Goal: Task Accomplishment & Management: Use online tool/utility

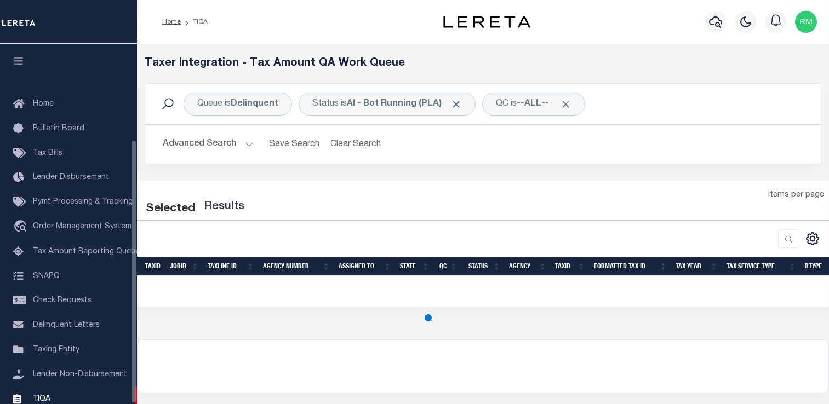
select select "200"
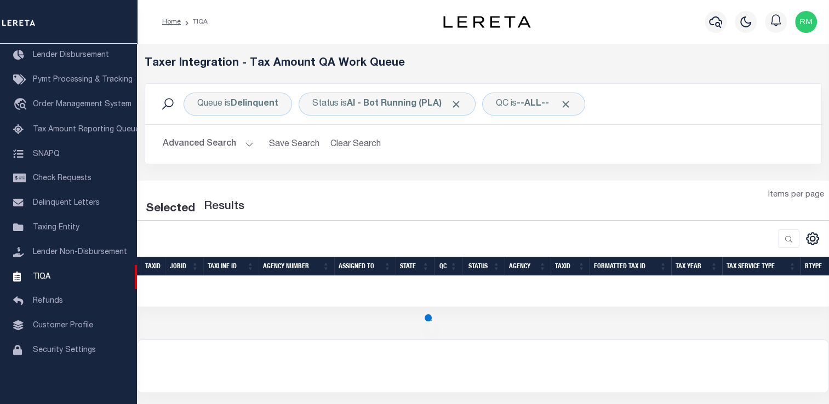
select select "200"
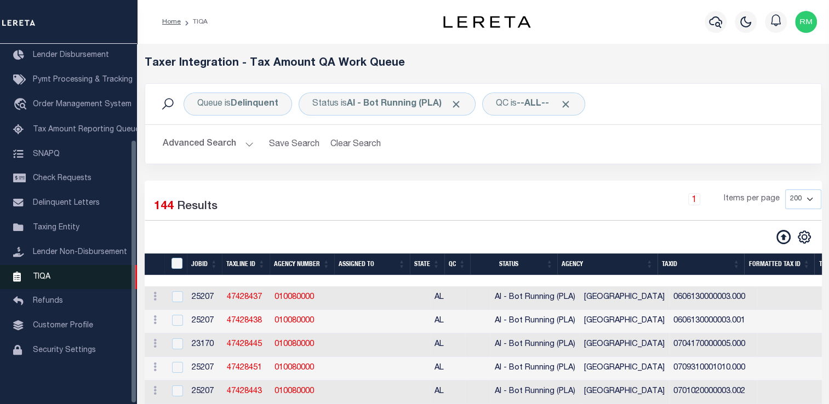
click at [52, 281] on link "TIQA" at bounding box center [68, 277] width 137 height 25
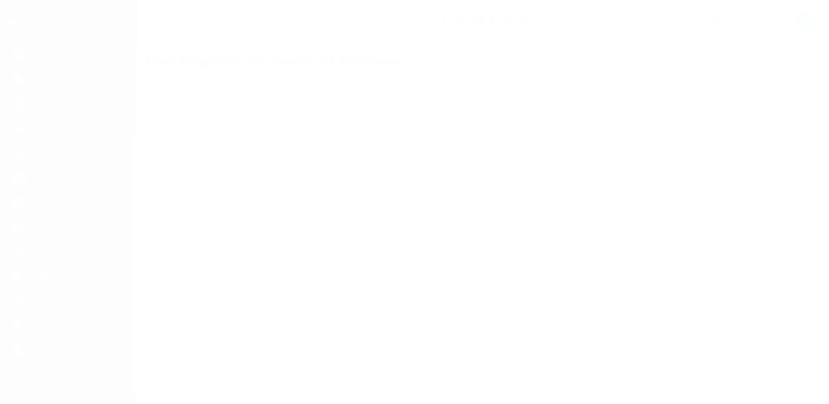
scroll to position [131, 0]
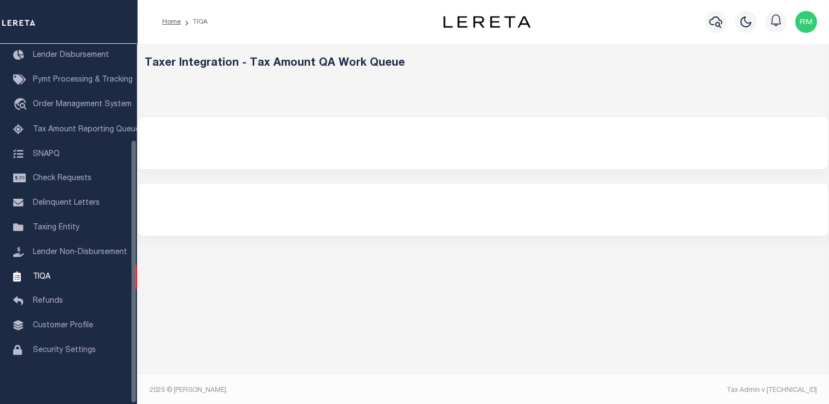
select select "200"
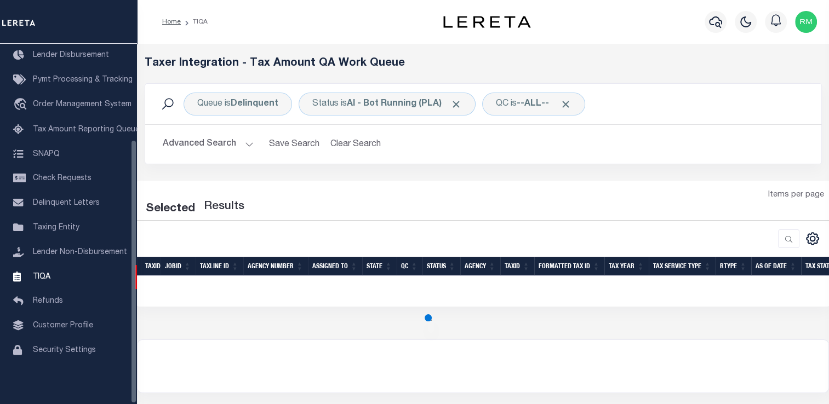
select select "200"
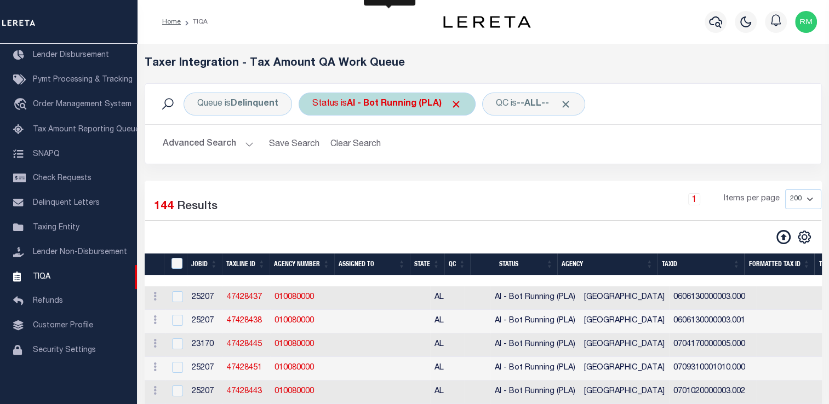
click at [338, 105] on div "Status is AI - Bot Running (PLA)" at bounding box center [387, 104] width 177 height 23
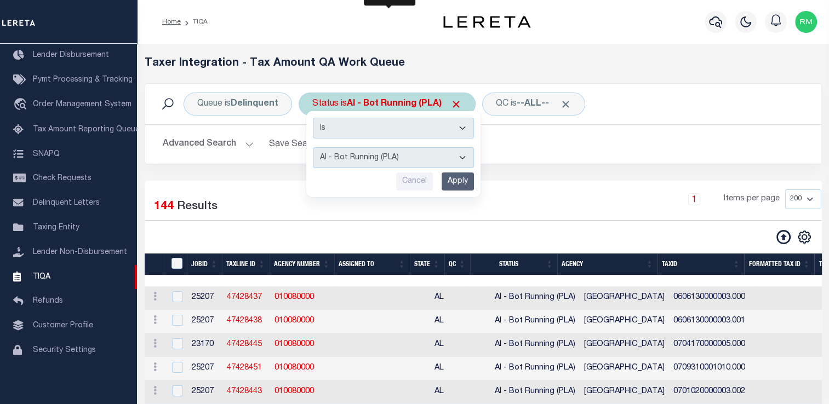
click at [331, 157] on select "AI - Bot Exception (ERR) AI - Bot Running (PLA) AI - Failed QA (FQA) AI - Prep …" at bounding box center [393, 157] width 161 height 21
select select "MZT"
click at [313, 147] on select "AI - Bot Exception (ERR) AI - Bot Running (PLA) AI - Failed QA (FQA) AI - Prep …" at bounding box center [393, 157] width 161 height 21
click at [465, 176] on input "Apply" at bounding box center [458, 182] width 32 height 18
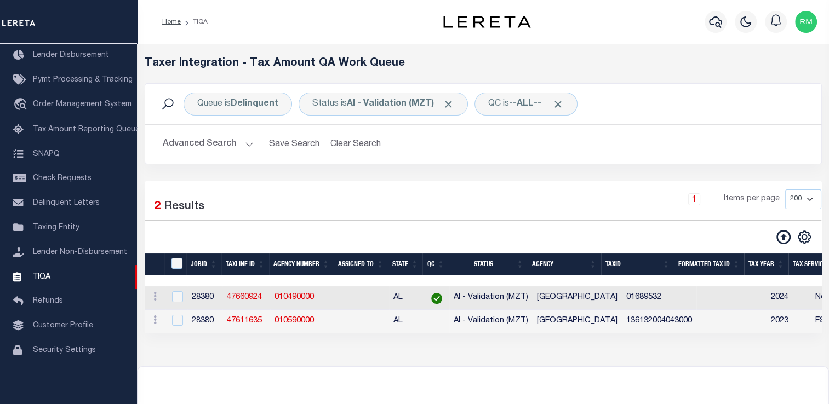
click at [508, 182] on div "Selected 2 Results 1 Items per page 10 25 50 100 200 500 1000 2000" at bounding box center [483, 257] width 677 height 153
click at [507, 185] on div "Selected 2 Results 1 Items per page 10 25 50 100 200 500 1000 2000" at bounding box center [483, 257] width 677 height 153
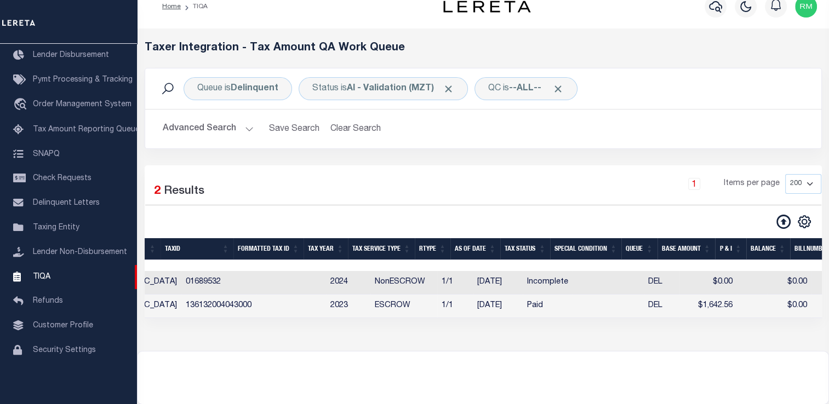
scroll to position [0, 0]
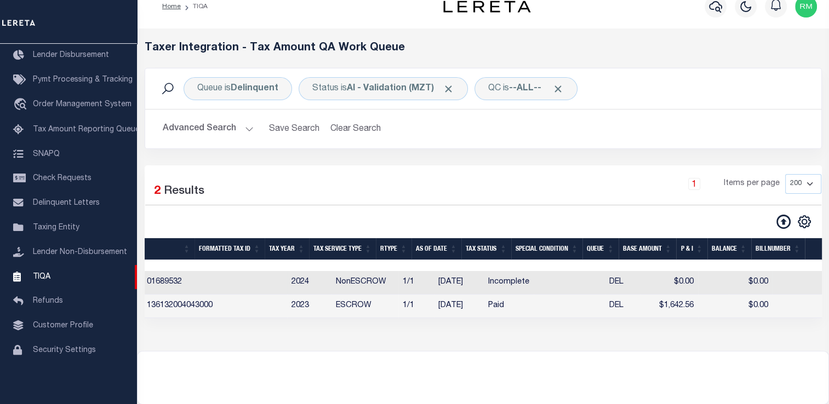
click at [605, 282] on td "DEL" at bounding box center [623, 283] width 36 height 24
checkbox input "true"
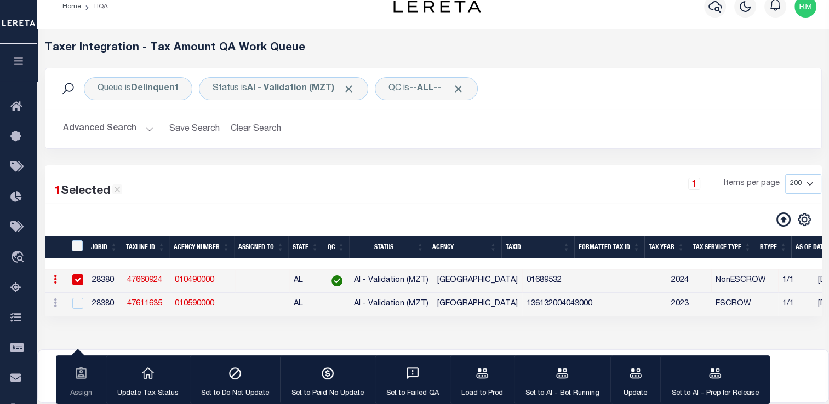
click at [149, 283] on link "47660924" at bounding box center [144, 281] width 35 height 8
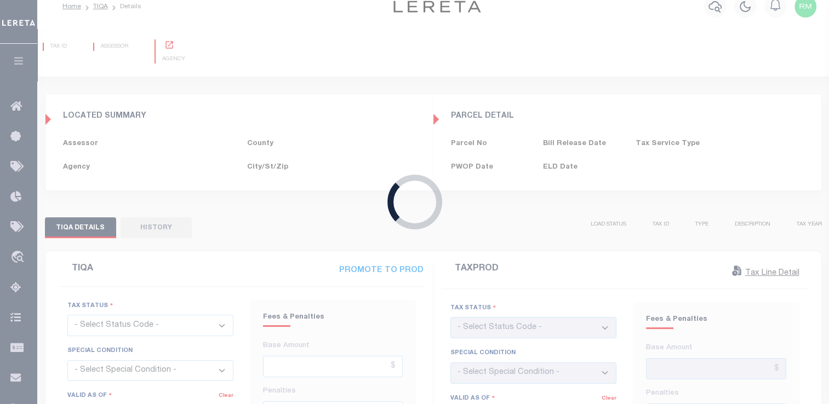
scroll to position [10, 0]
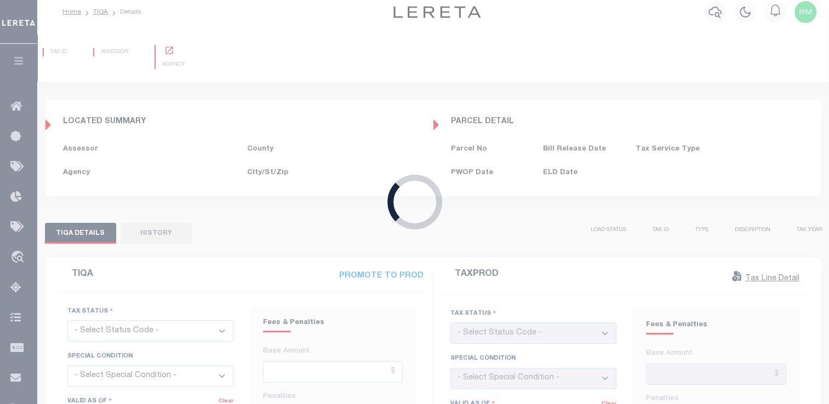
type input "[DATE]"
checkbox input "false"
type input "$0"
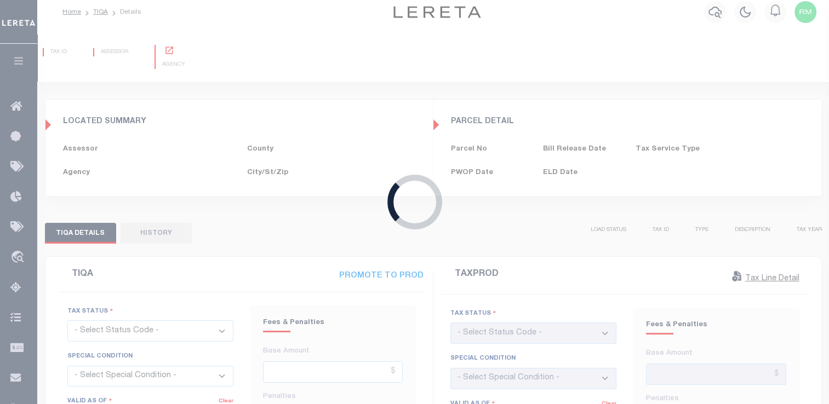
type input "[DATE]"
checkbox input "false"
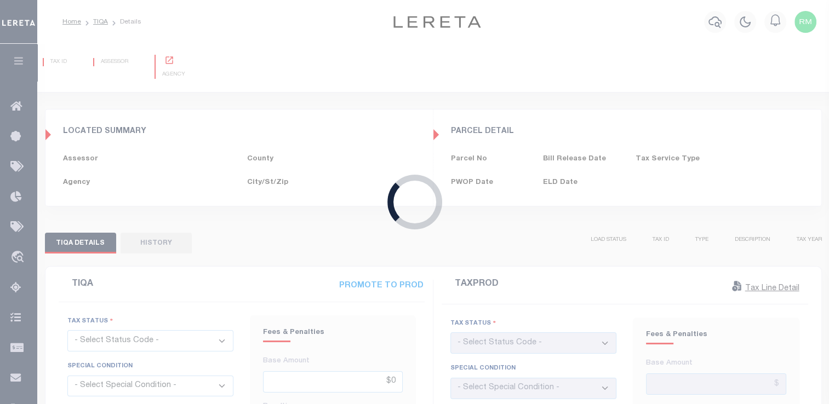
select select "INC"
select select "OP2"
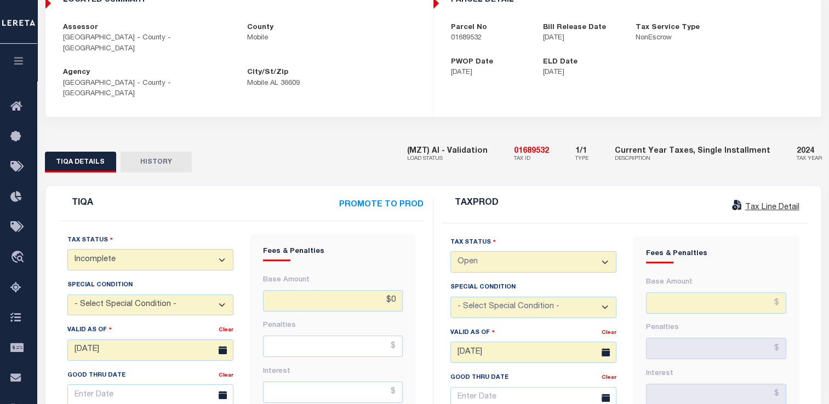
scroll to position [132, 0]
drag, startPoint x: 447, startPoint y: 41, endPoint x: 491, endPoint y: 38, distance: 43.9
click at [491, 38] on div "Parcel No 01689532" at bounding box center [489, 32] width 93 height 21
copy p "01689532"
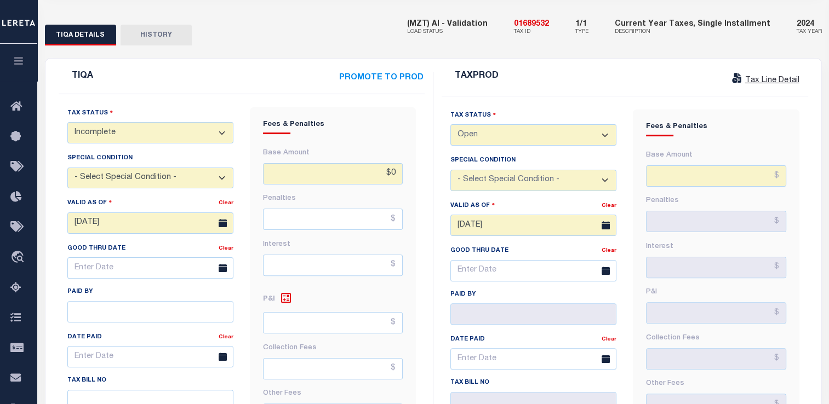
scroll to position [261, 0]
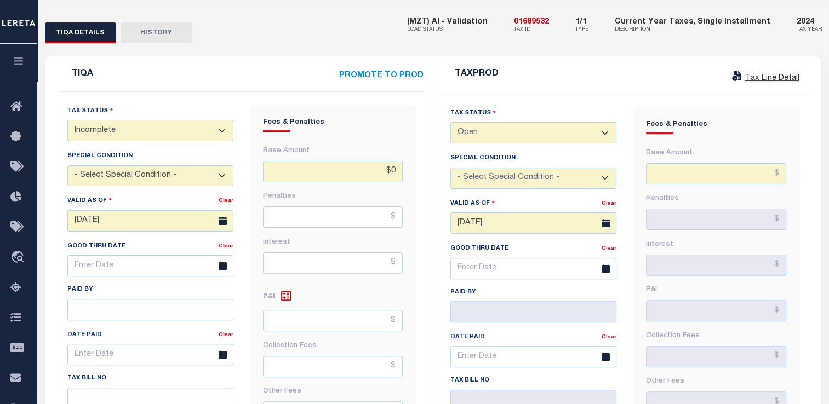
click at [174, 120] on select "- Select Status Code - Open Due/Unpaid Paid Incomplete No Tax Due Internal Refu…" at bounding box center [150, 130] width 166 height 21
select select "NTX"
click at [67, 120] on select "- Select Status Code - Open Due/Unpaid Paid Incomplete No Tax Due Internal Refu…" at bounding box center [150, 130] width 166 height 21
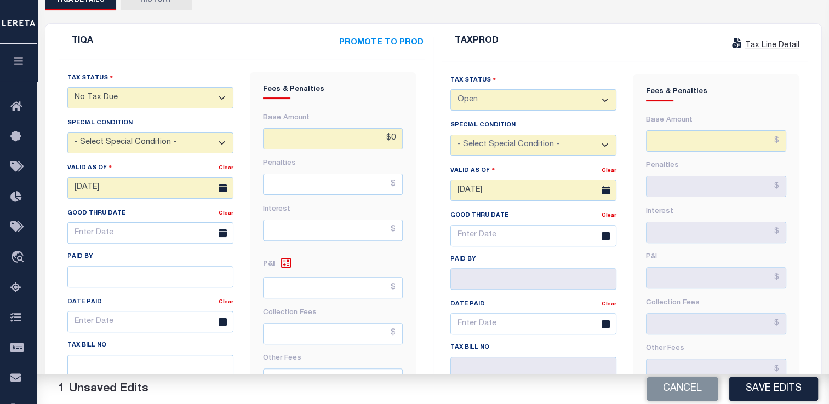
scroll to position [246, 0]
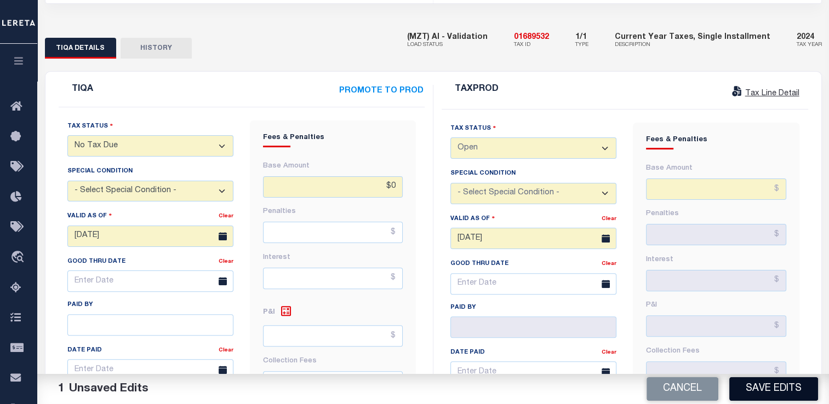
click at [773, 389] on button "Save Edits" at bounding box center [773, 390] width 89 height 24
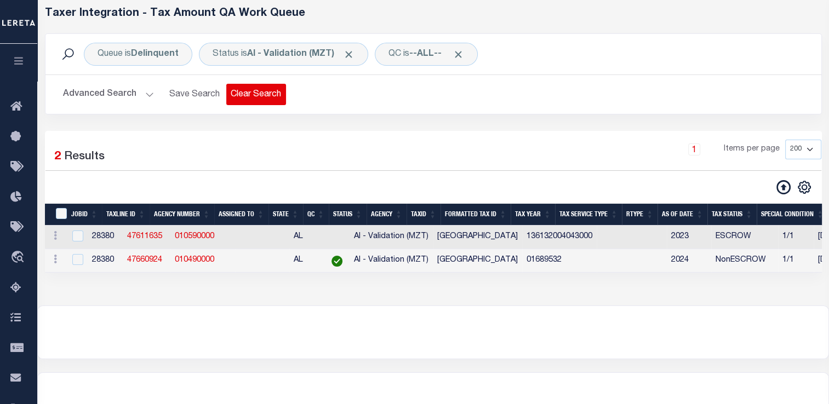
scroll to position [15, 0]
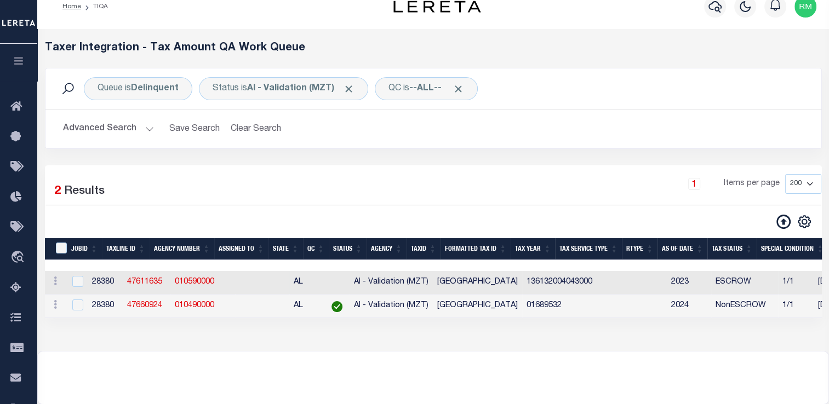
select select "200"
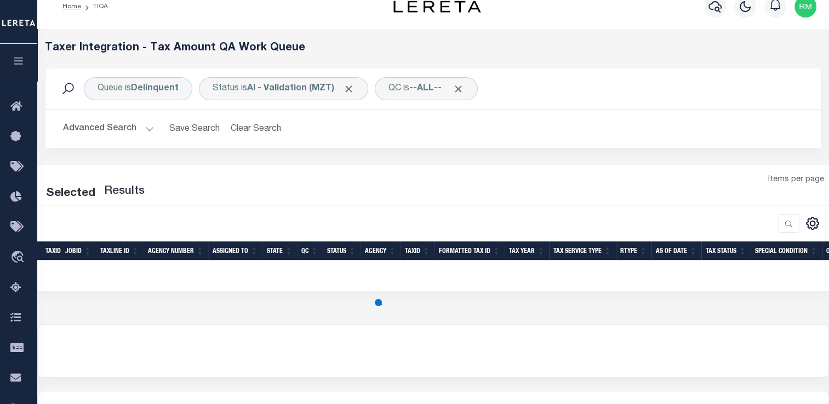
select select "200"
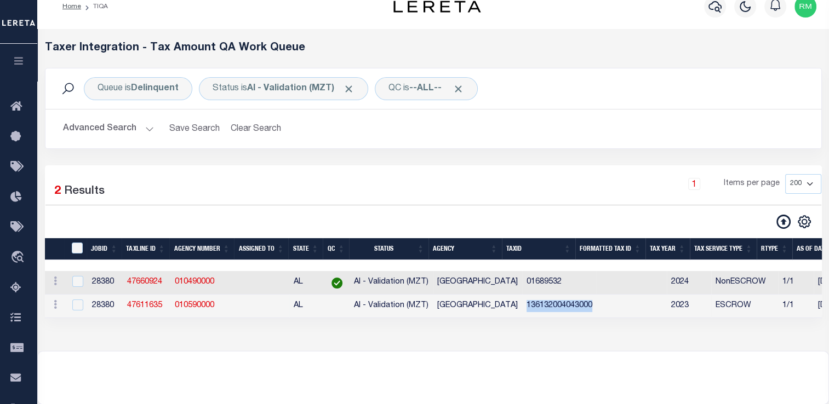
drag, startPoint x: 508, startPoint y: 306, endPoint x: 578, endPoint y: 305, distance: 70.2
click at [578, 305] on td "136132004043000" at bounding box center [559, 307] width 75 height 24
checkbox input "true"
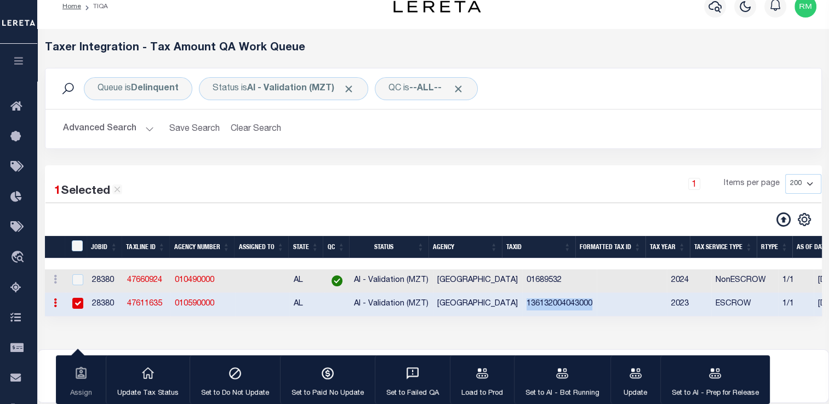
copy td "136132004043000"
click at [138, 305] on link "47611635" at bounding box center [144, 304] width 35 height 8
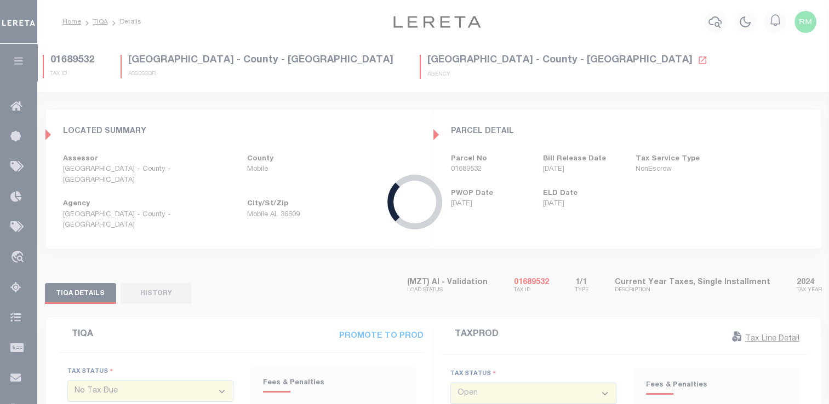
type input "$1,642.56"
type input "$0"
type input "[DATE]"
select select "PYD"
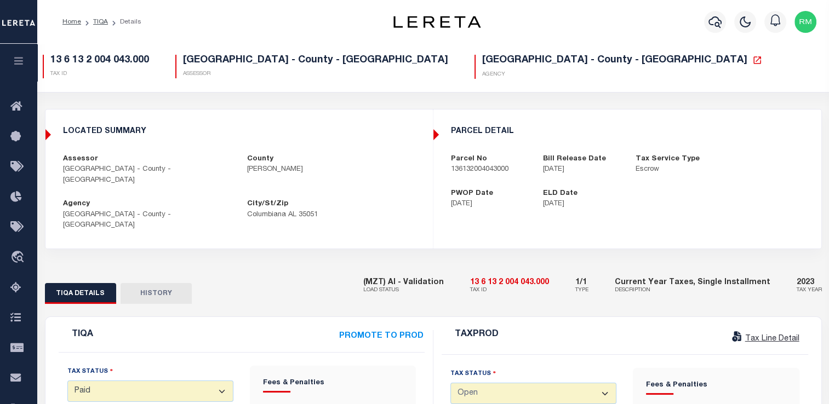
click at [188, 270] on div "TIQA DETAILS HISTORY (MZT) AI - Validation LOAD STATUS 13 6 13 2 004 043.000 TA…" at bounding box center [434, 286] width 794 height 33
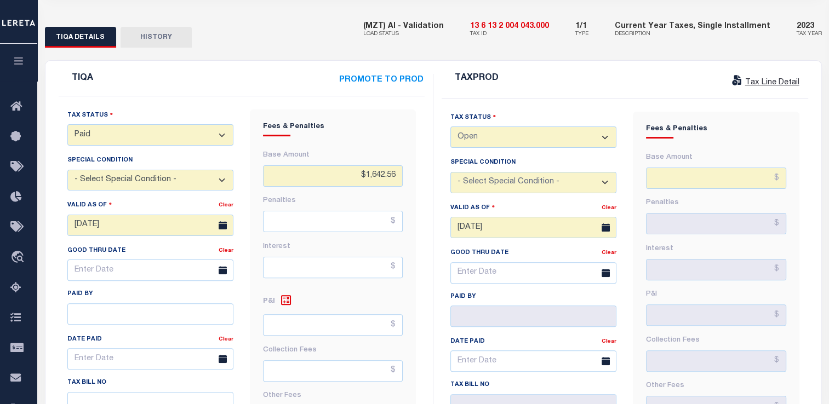
scroll to position [259, 0]
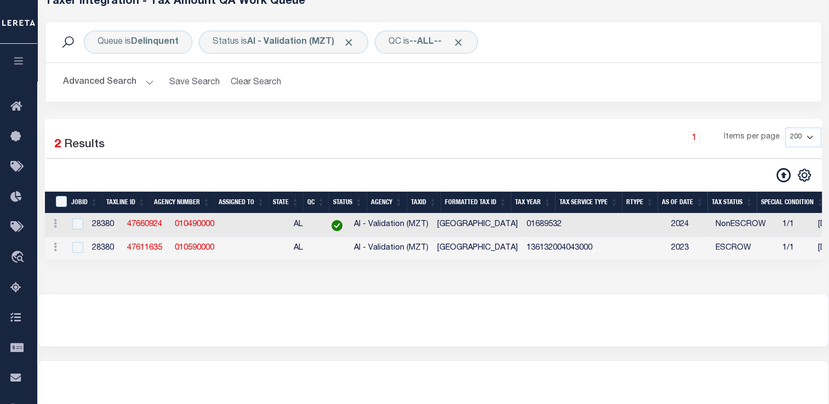
scroll to position [15, 0]
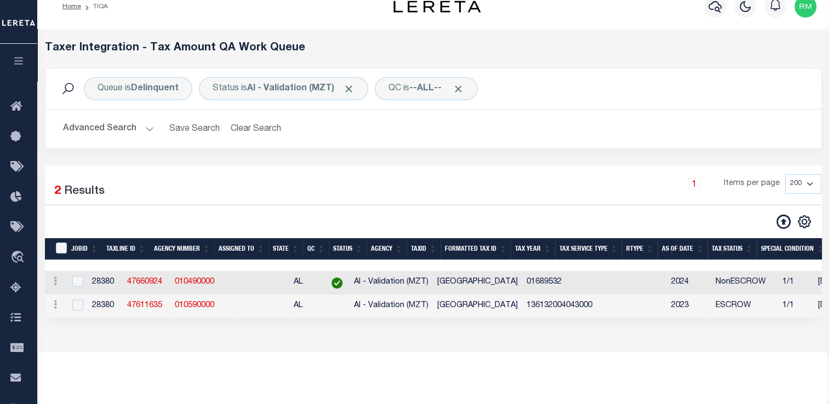
select select "200"
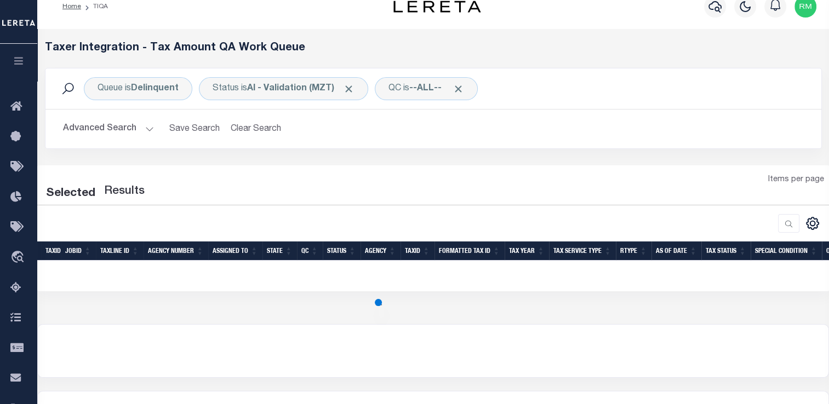
click at [57, 233] on div at bounding box center [235, 223] width 396 height 19
select select "200"
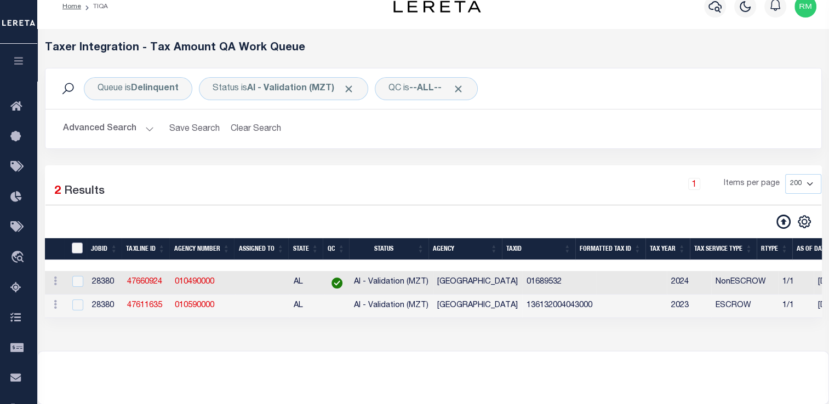
click at [78, 249] on input "TaxID" at bounding box center [77, 248] width 11 height 11
checkbox input "true"
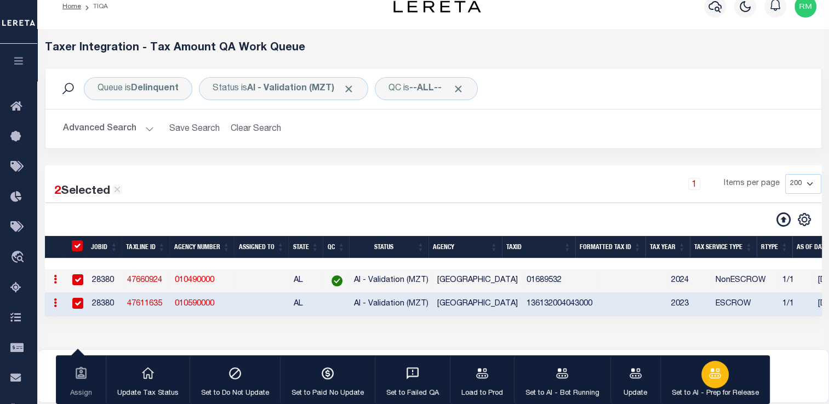
click at [697, 372] on button "Set to AI - Prep for Release" at bounding box center [715, 380] width 110 height 49
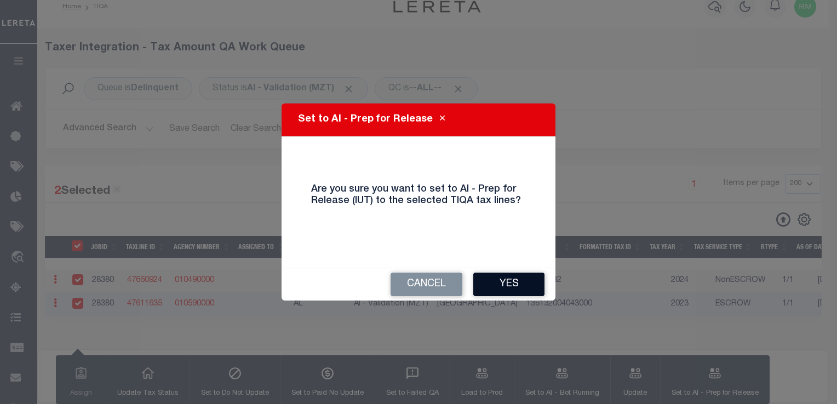
click at [507, 280] on button "Yes" at bounding box center [508, 285] width 71 height 24
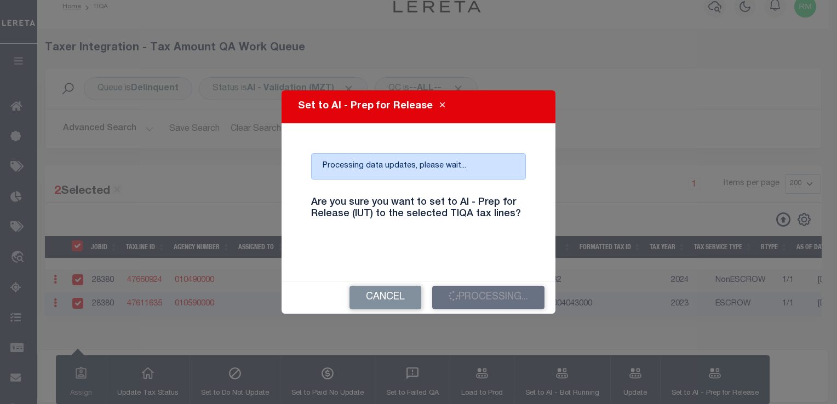
click at [512, 216] on h4 "Are you sure you want to set to AI - Prep for Release (IUT) to the selected TIQ…" at bounding box center [418, 209] width 231 height 24
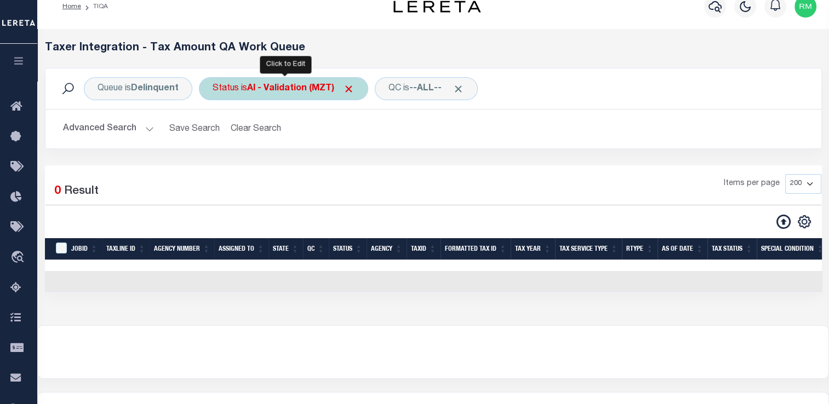
click at [243, 84] on div "Status is AI - Validation (MZT)" at bounding box center [283, 88] width 169 height 23
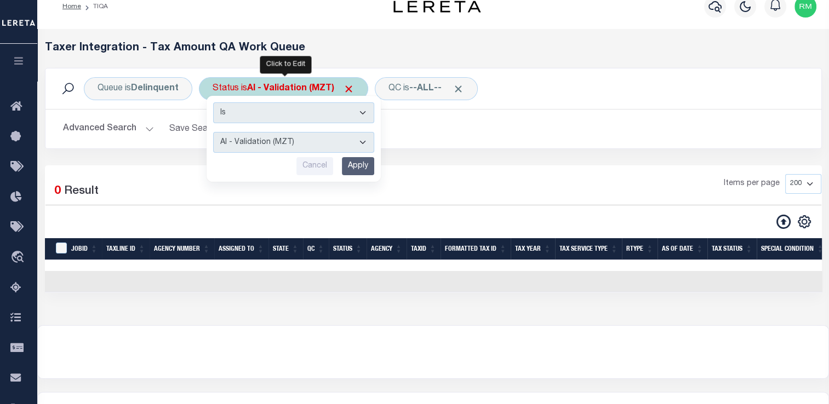
click at [262, 141] on select "AI - Bot Exception (ERR) AI - Bot Running (PLA) AI - Failed QA (FQA) AI - Prep …" at bounding box center [293, 142] width 161 height 21
select select "PLA"
click at [213, 132] on select "AI - Bot Exception (ERR) AI - Bot Running (PLA) AI - Failed QA (FQA) AI - Prep …" at bounding box center [293, 142] width 161 height 21
click at [357, 167] on input "Apply" at bounding box center [358, 166] width 32 height 18
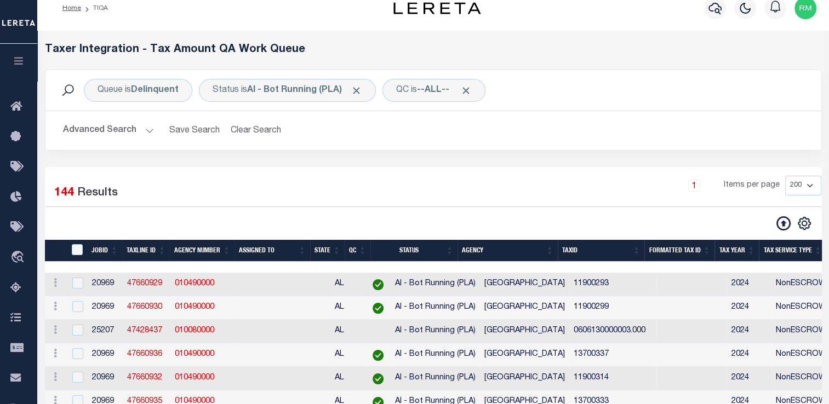
scroll to position [0, 0]
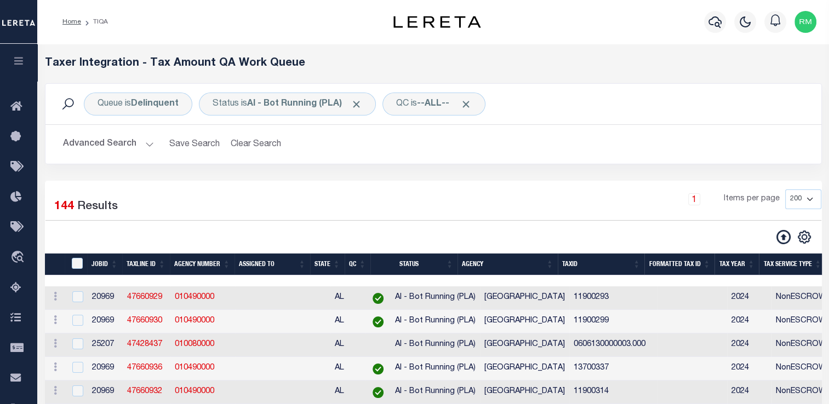
click at [118, 141] on button "Advanced Search" at bounding box center [108, 144] width 91 height 21
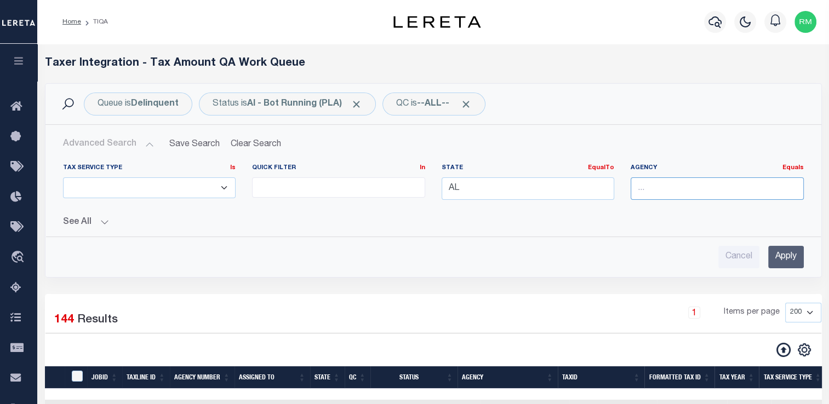
click at [653, 184] on input "text" at bounding box center [717, 189] width 173 height 22
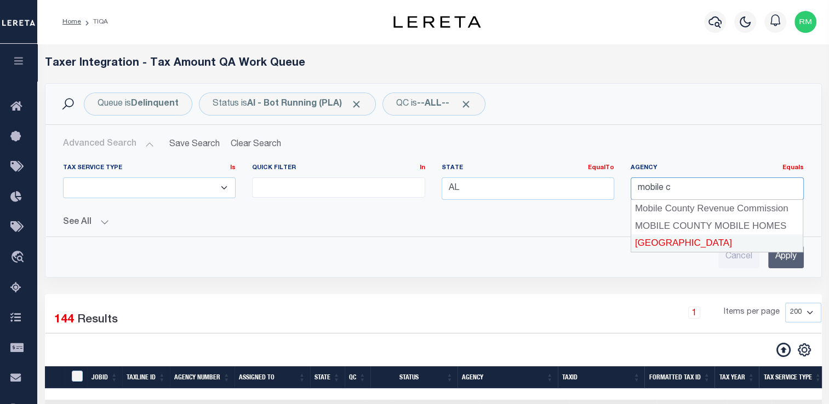
click at [665, 243] on div "[GEOGRAPHIC_DATA]" at bounding box center [717, 244] width 172 height 18
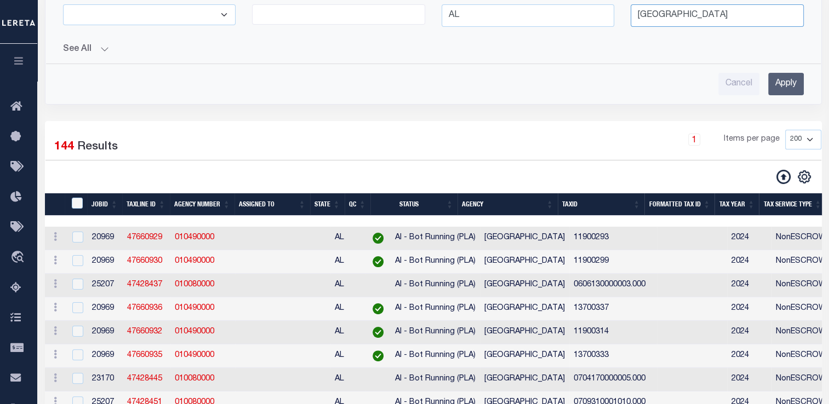
scroll to position [147, 0]
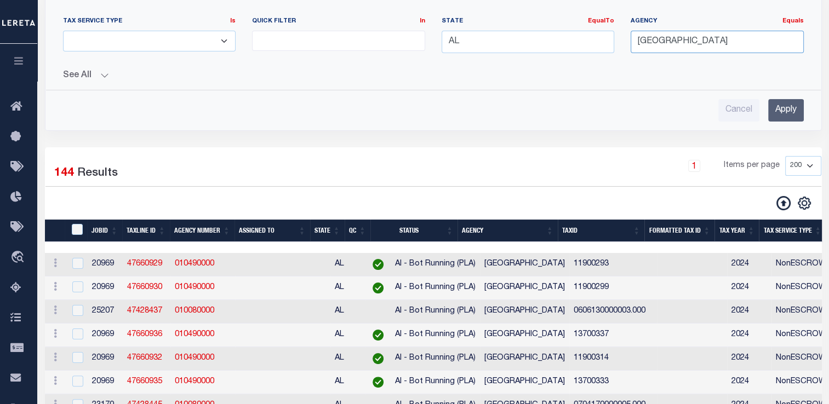
type input "[GEOGRAPHIC_DATA]"
click at [780, 111] on input "Apply" at bounding box center [786, 110] width 36 height 22
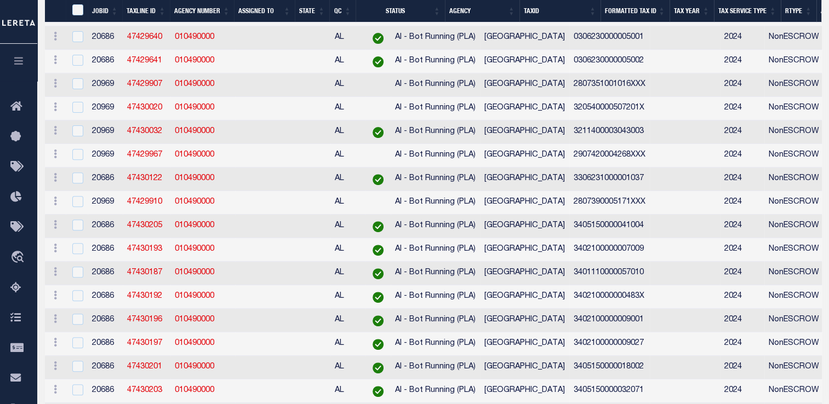
scroll to position [0, 0]
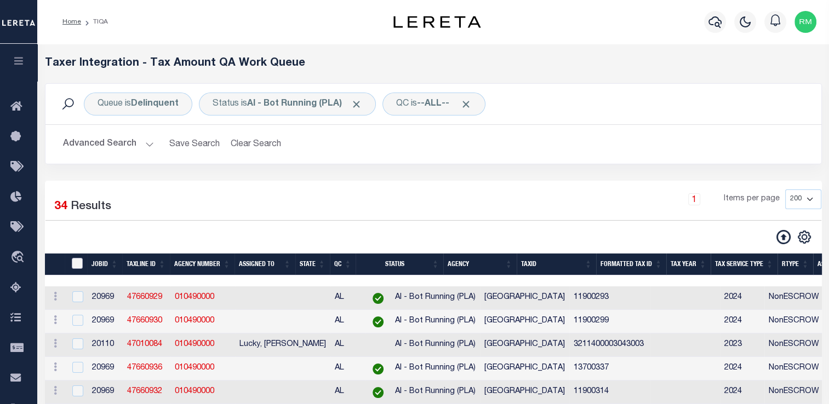
click at [82, 267] on input "TaxID" at bounding box center [77, 263] width 11 height 11
checkbox input "true"
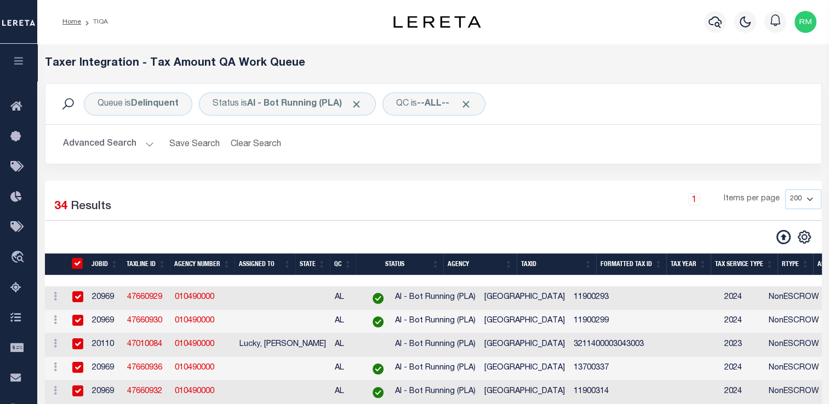
checkbox input "true"
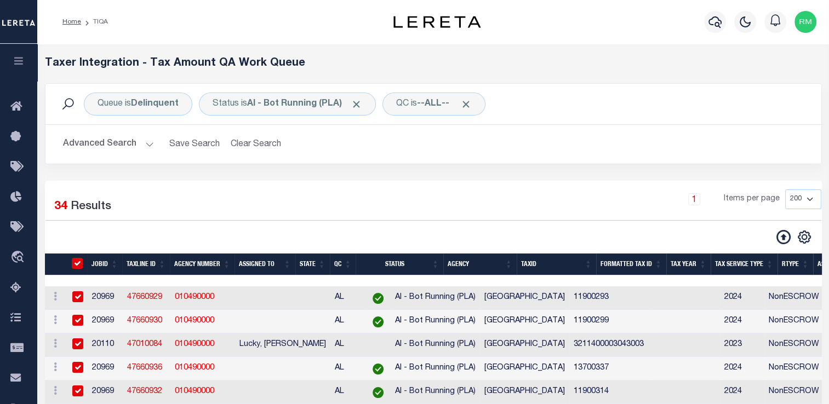
checkbox input "true"
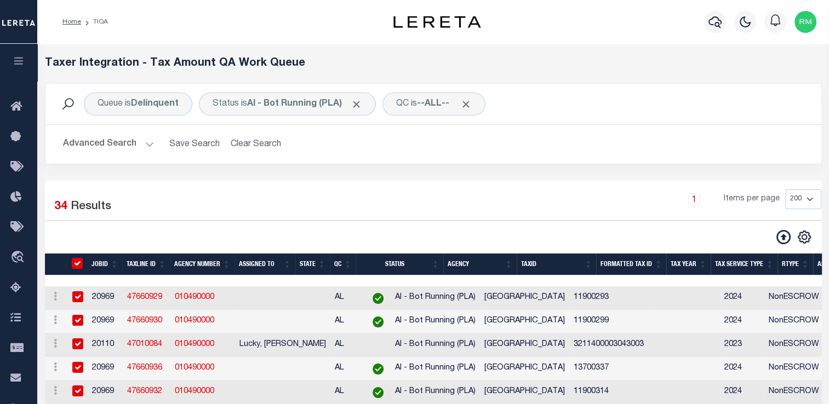
checkbox input "true"
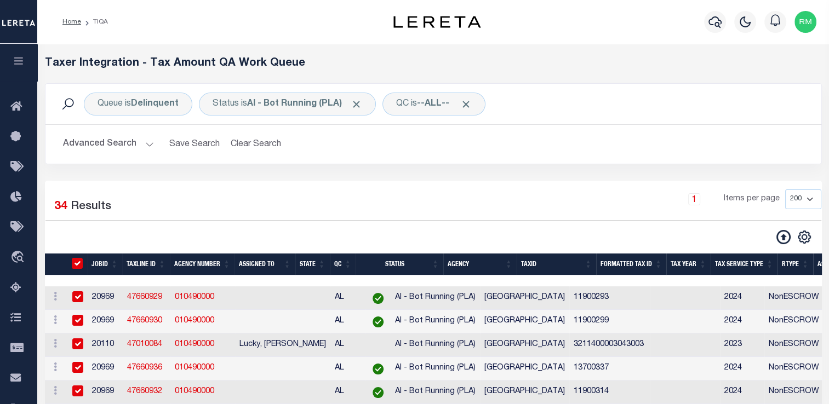
checkbox input "true"
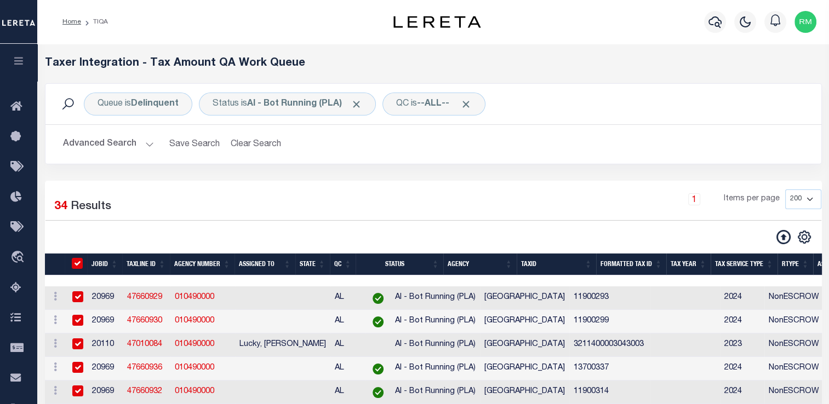
checkbox input "true"
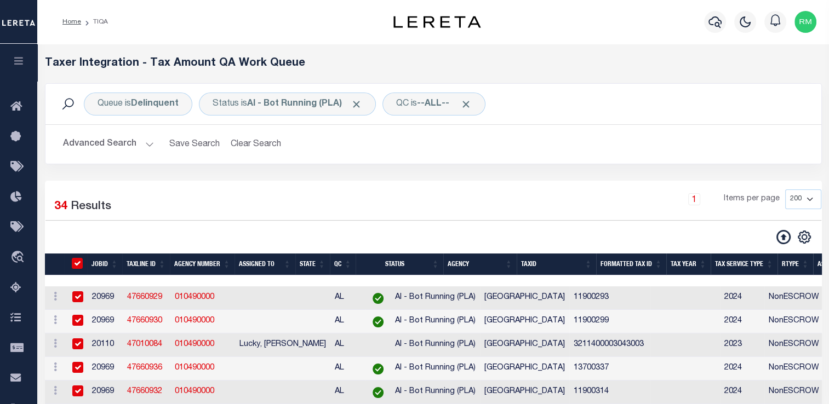
checkbox input "true"
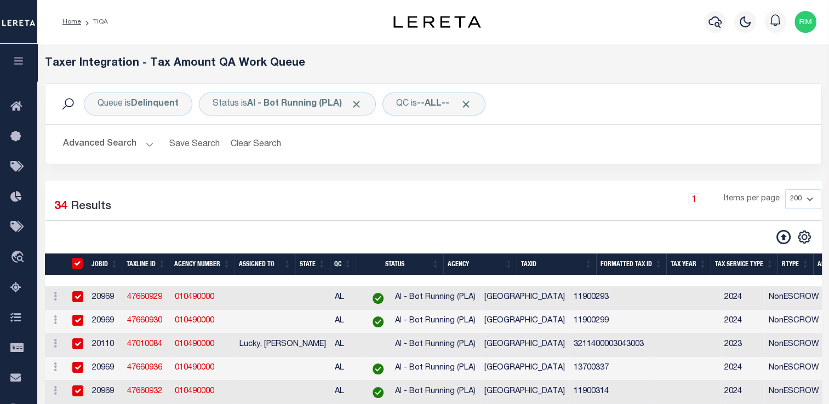
checkbox input "true"
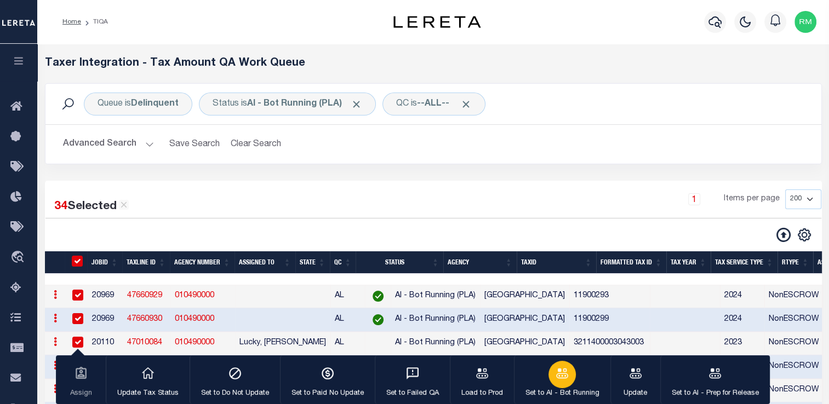
click at [563, 386] on div "button" at bounding box center [562, 374] width 27 height 27
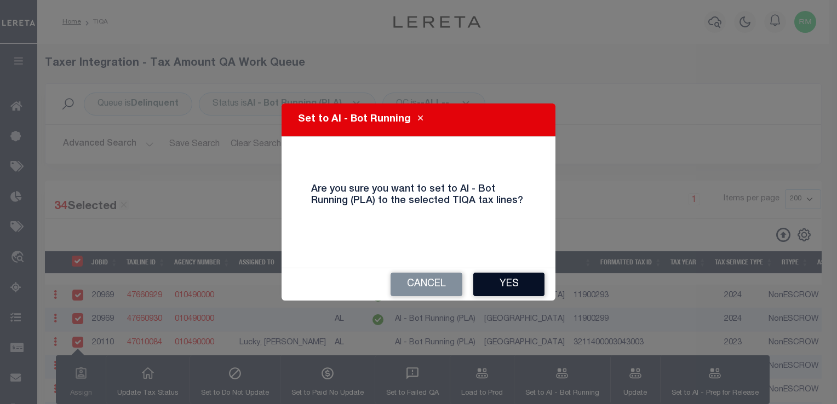
click at [512, 284] on button "Yes" at bounding box center [508, 285] width 71 height 24
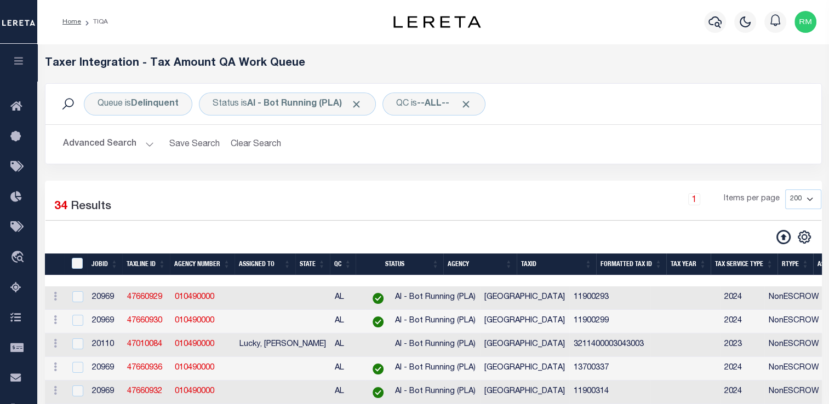
drag, startPoint x: 518, startPoint y: 220, endPoint x: 544, endPoint y: 212, distance: 27.2
click at [544, 212] on div "34 Selected 34 Results 1 Items per page 10 25 50 100 200 500 1000 2000" at bounding box center [433, 205] width 776 height 31
click at [101, 175] on div "Queue is Delinquent Status is AI - Bot Running (PLA) QC is --ALL-- Search Advan…" at bounding box center [434, 132] width 794 height 98
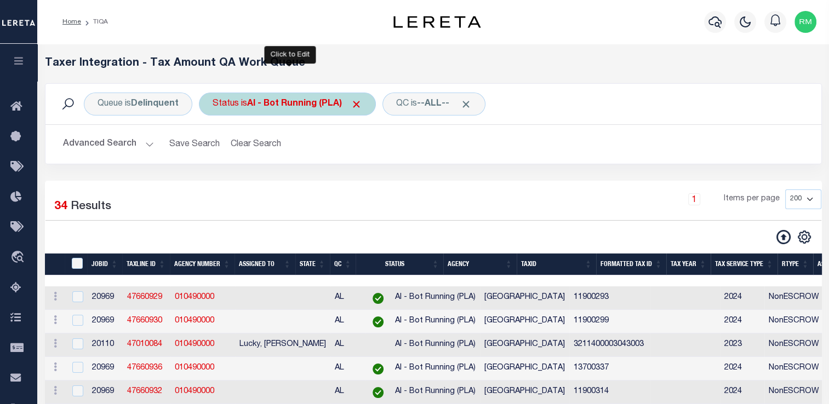
click at [281, 105] on b "AI - Bot Running (PLA)" at bounding box center [304, 104] width 115 height 9
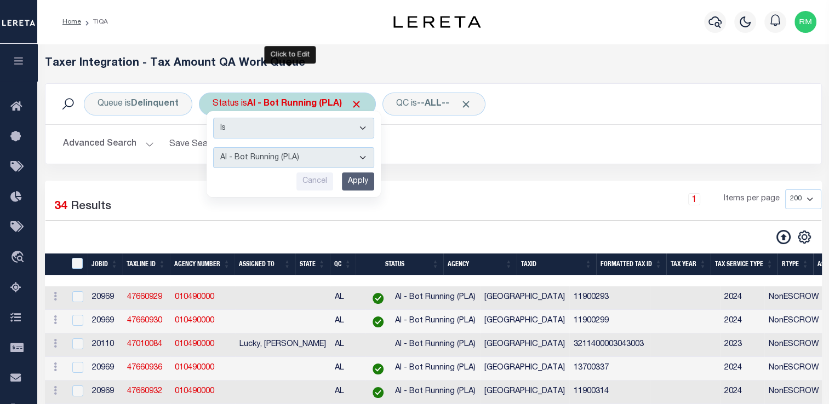
click at [290, 151] on select "AI - Bot Exception (ERR) AI - Bot Running (PLA) AI - Failed QA (FQA) AI - Prep …" at bounding box center [293, 157] width 161 height 21
select select "MZT"
click at [213, 147] on select "AI - Bot Exception (ERR) AI - Bot Running (PLA) AI - Failed QA (FQA) AI - Prep …" at bounding box center [293, 157] width 161 height 21
click at [357, 178] on input "Apply" at bounding box center [358, 182] width 32 height 18
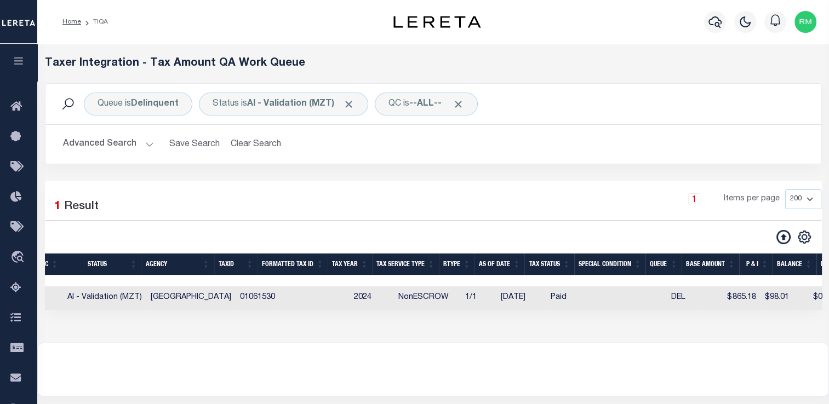
scroll to position [0, 346]
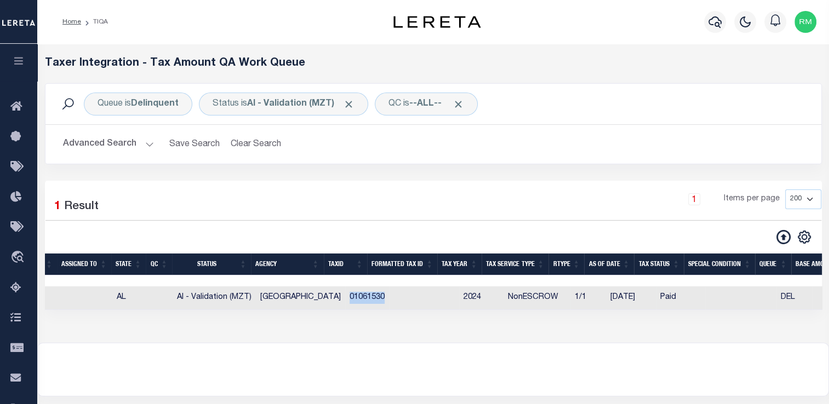
drag, startPoint x: 332, startPoint y: 298, endPoint x: 386, endPoint y: 300, distance: 54.3
click at [386, 300] on tr "ACTIONS View Detail Delete View in [GEOGRAPHIC_DATA] 28515 47611611 010490000 A…" at bounding box center [840, 299] width 1944 height 24
copy td "01061530"
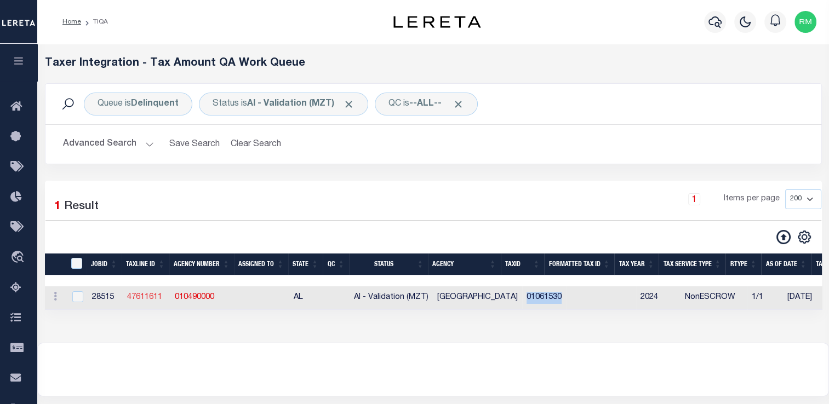
click at [140, 297] on link "47611611" at bounding box center [144, 298] width 35 height 8
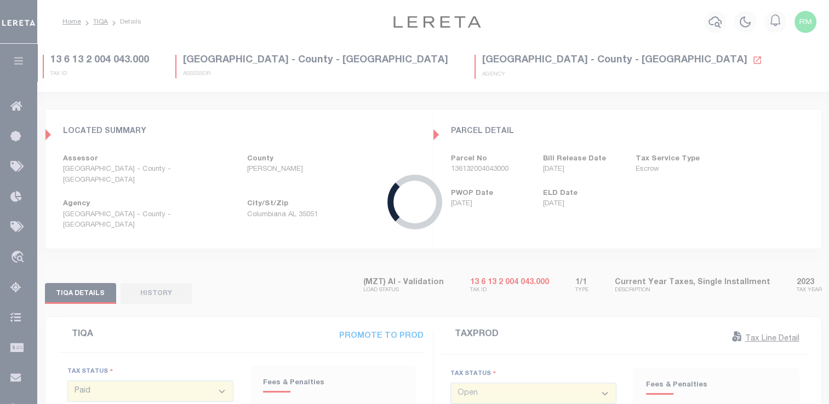
type input "[DATE]"
type input "$865.18"
type input "$98.01"
type input "$963.19"
type input "$0"
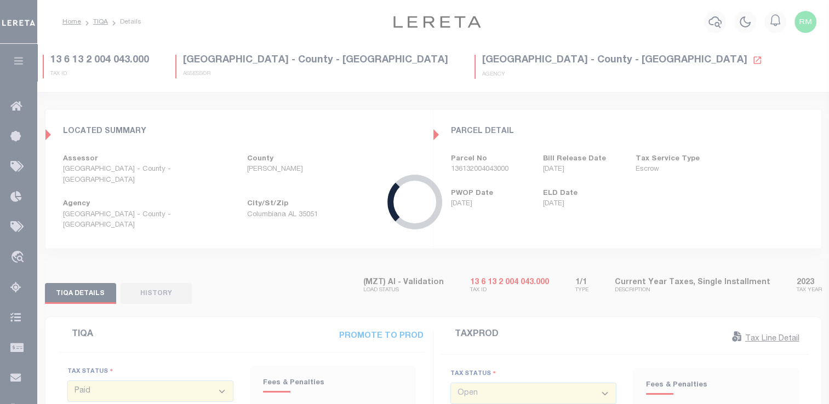
select select "20"
type input "[DATE]"
type input "$0"
select select "DUE"
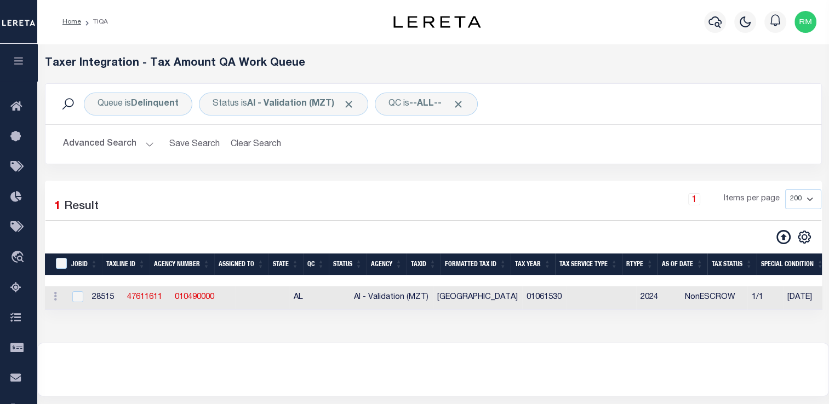
select select "200"
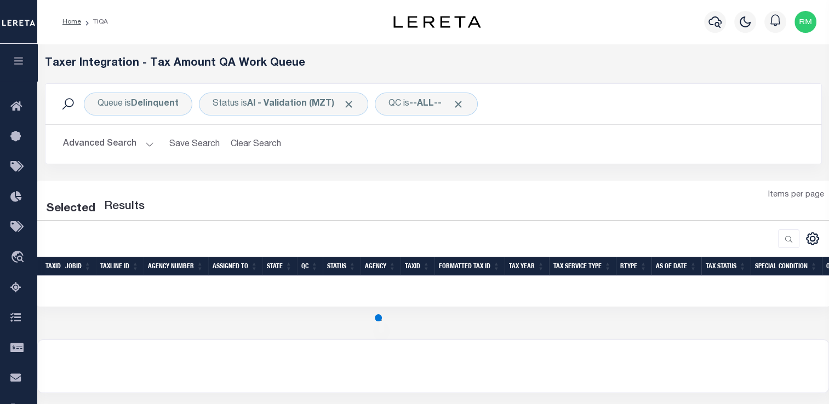
select select "200"
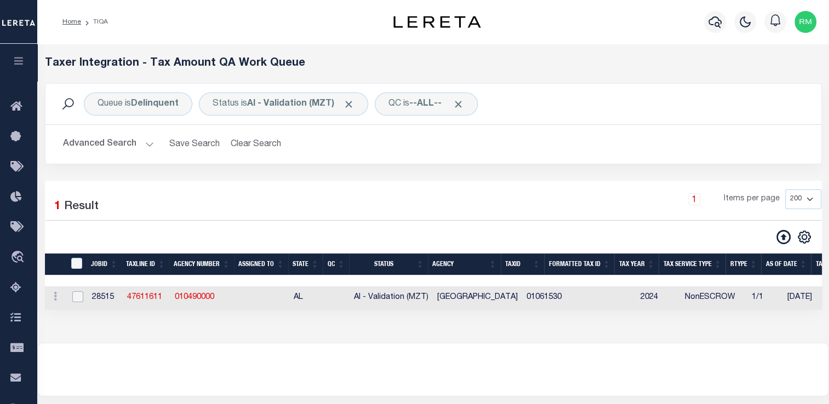
click at [76, 298] on input "checkbox" at bounding box center [77, 297] width 11 height 11
checkbox input "true"
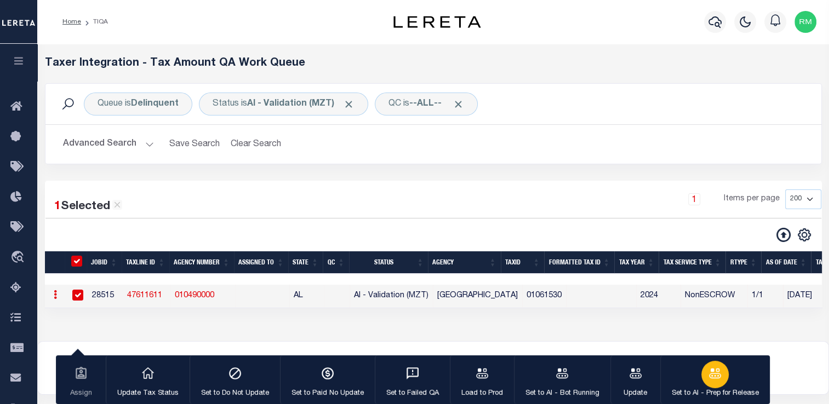
click at [709, 376] on icon "button" at bounding box center [715, 373] width 12 height 10
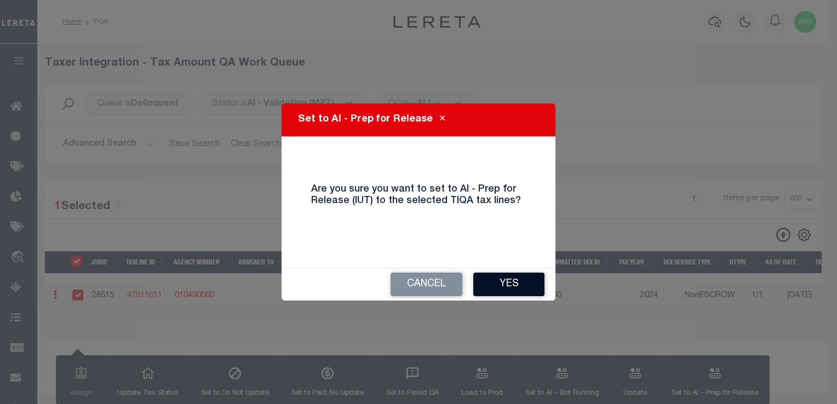
click at [510, 288] on button "Yes" at bounding box center [508, 285] width 71 height 24
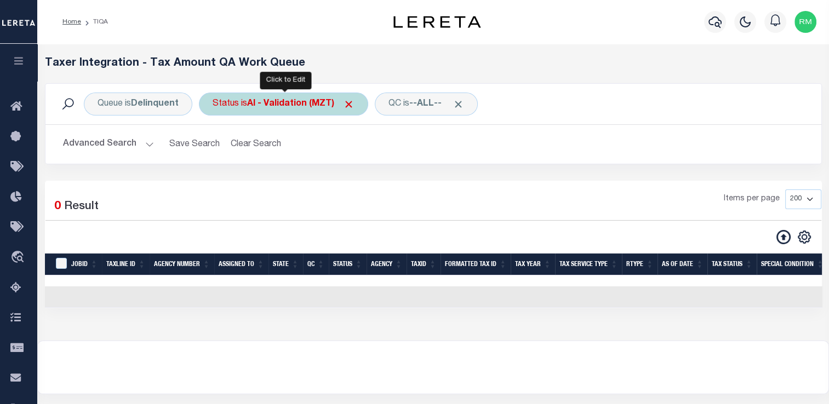
click at [224, 102] on div "Status is AI - Validation (MZT)" at bounding box center [283, 104] width 169 height 23
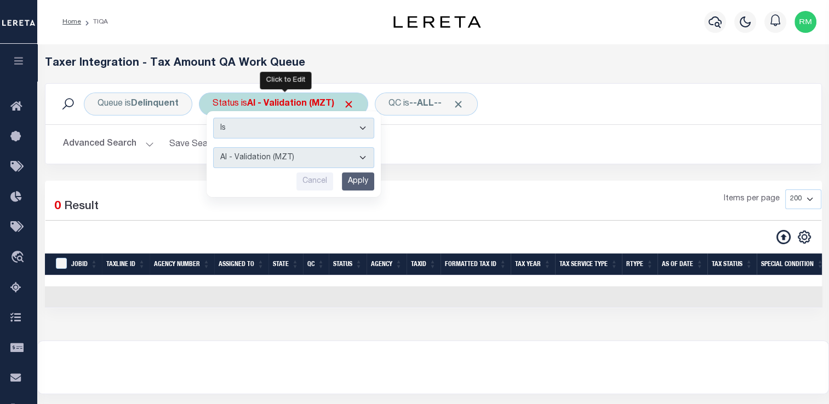
click at [247, 158] on select "AI - Bot Exception (ERR) AI - Bot Running (PLA) AI - Failed QA (FQA) AI - Prep …" at bounding box center [293, 157] width 161 height 21
select select "PLA"
click at [213, 147] on select "AI - Bot Exception (ERR) AI - Bot Running (PLA) AI - Failed QA (FQA) AI - Prep …" at bounding box center [293, 157] width 161 height 21
click at [361, 182] on input "Apply" at bounding box center [358, 182] width 32 height 18
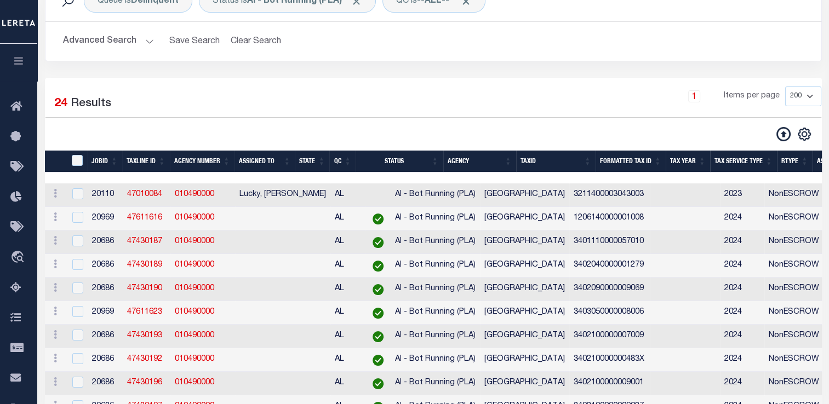
scroll to position [102, 0]
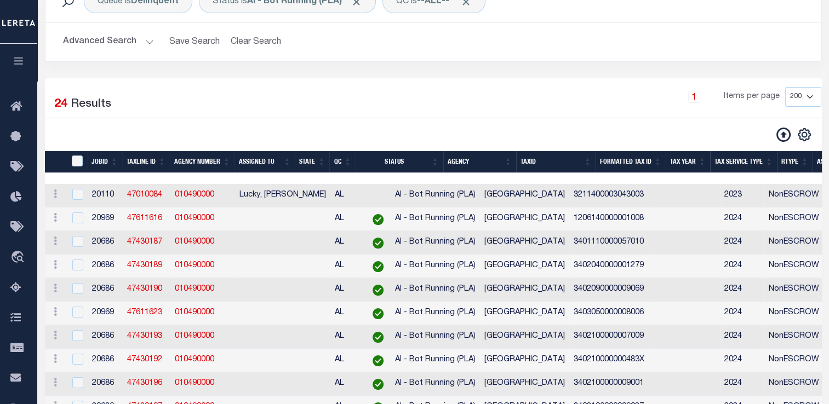
click at [77, 168] on div "TaxID" at bounding box center [78, 162] width 18 height 12
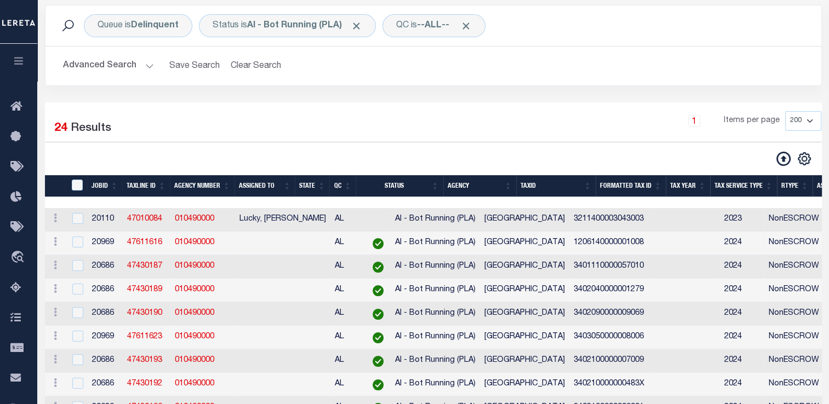
scroll to position [79, 0]
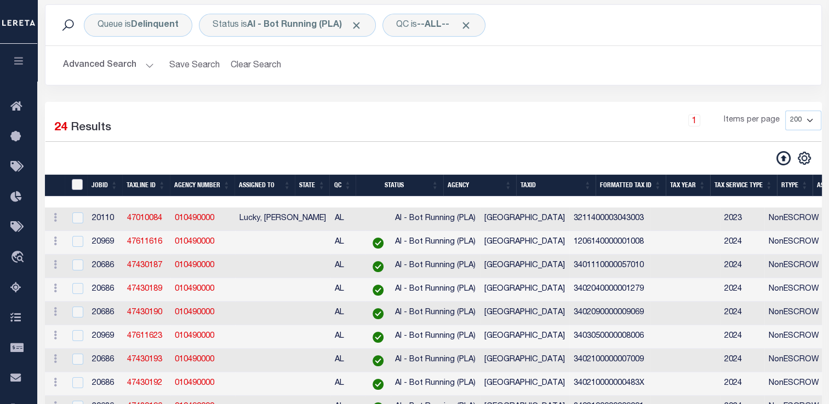
click at [76, 186] on input "TaxID" at bounding box center [77, 184] width 11 height 11
checkbox input "true"
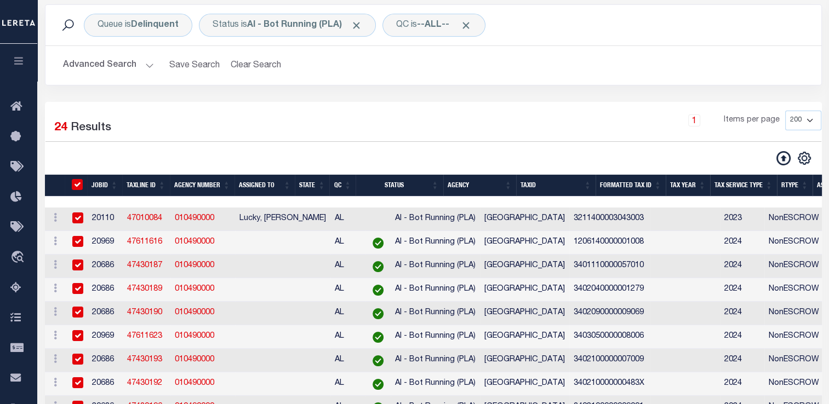
checkbox input "true"
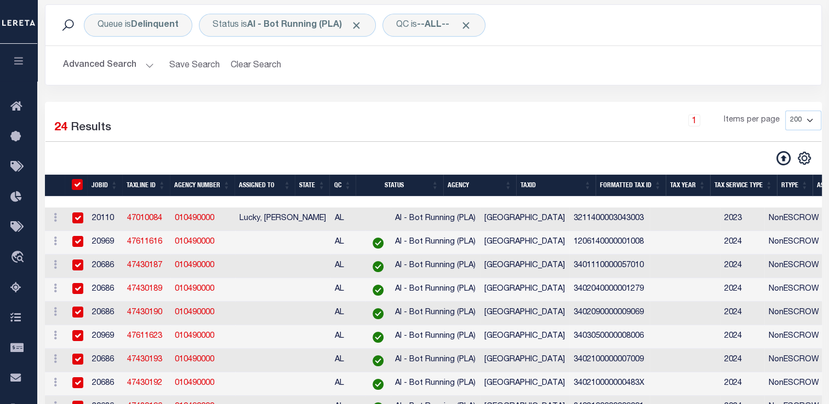
checkbox input "true"
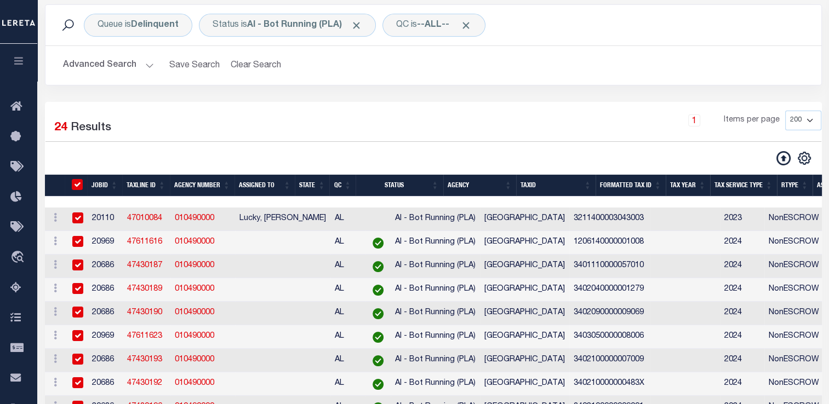
checkbox input "true"
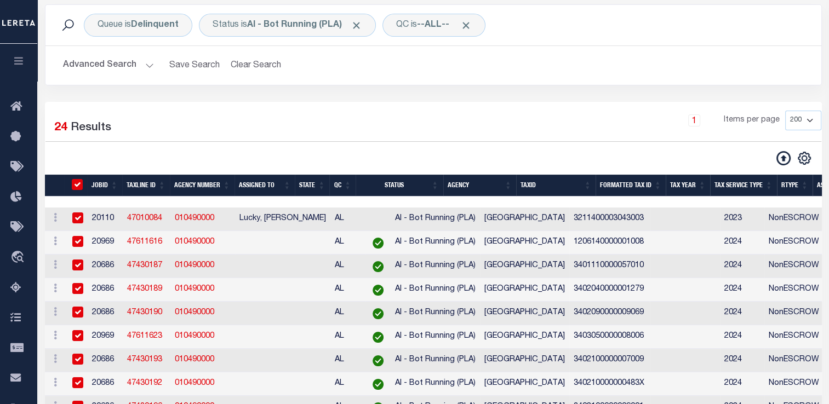
checkbox input "true"
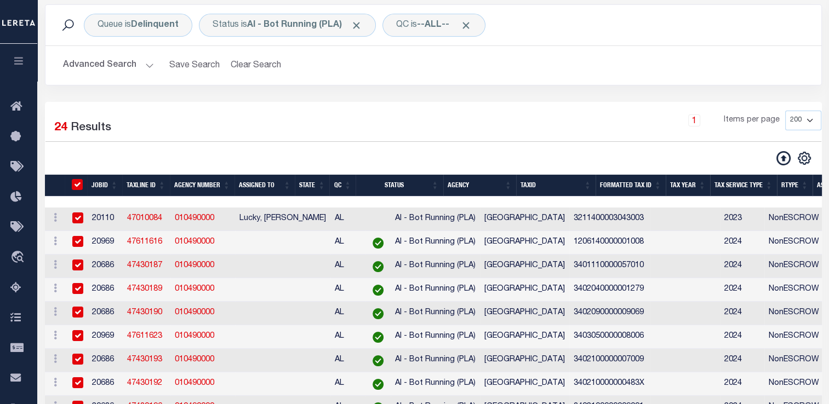
checkbox input "true"
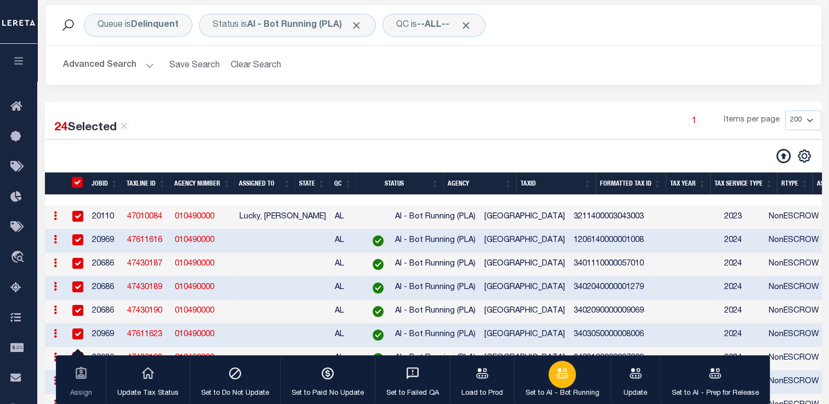
click at [569, 387] on button "Set to AI - Bot Running" at bounding box center [562, 380] width 96 height 49
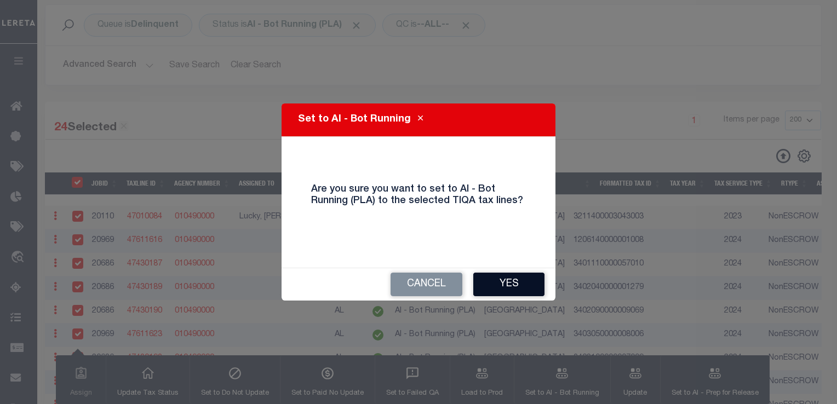
click at [505, 286] on button "Yes" at bounding box center [508, 285] width 71 height 24
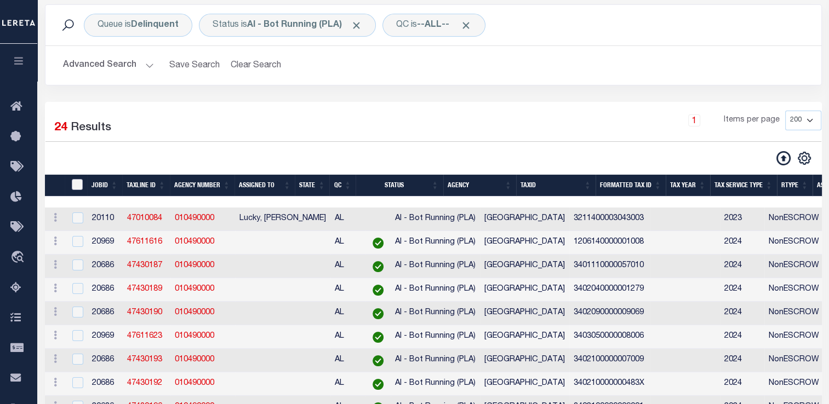
click at [76, 183] on input "TaxID" at bounding box center [77, 184] width 11 height 11
checkbox input "true"
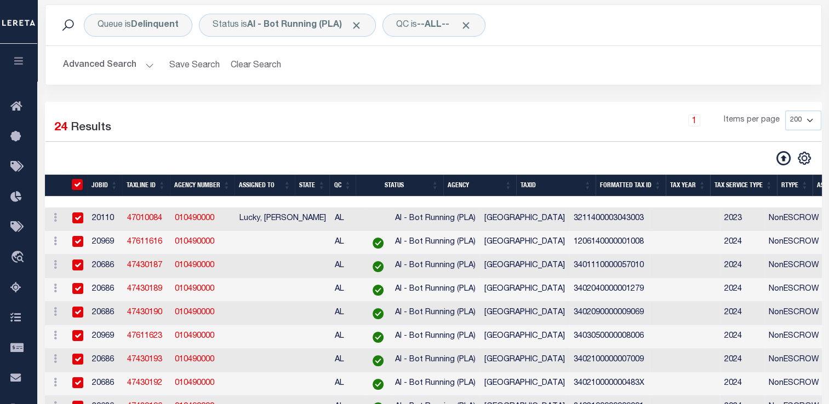
checkbox input "true"
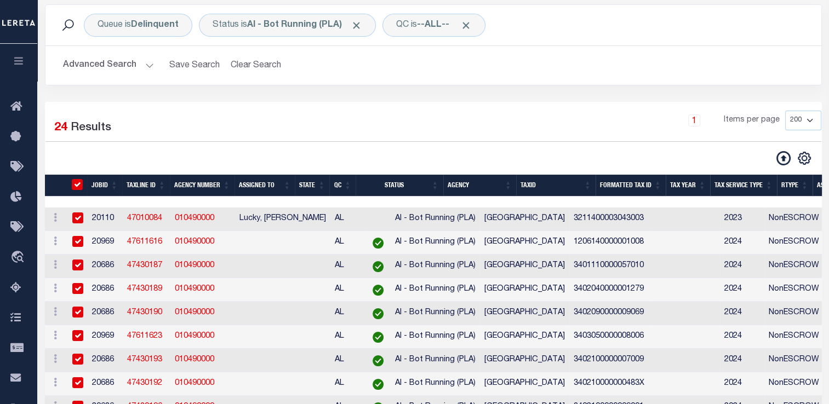
checkbox input "true"
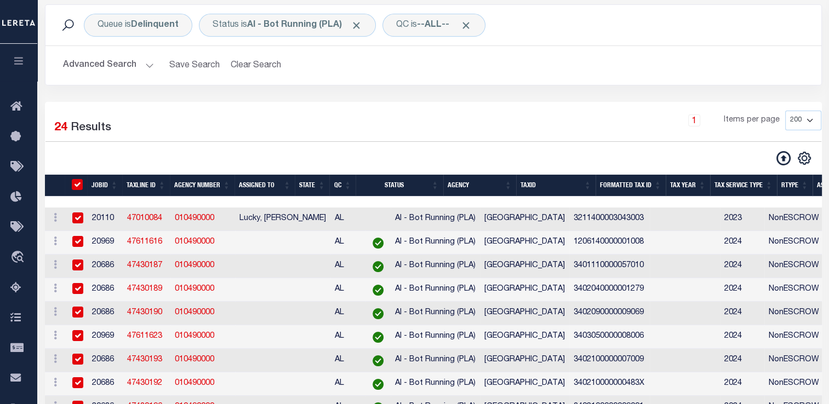
checkbox input "true"
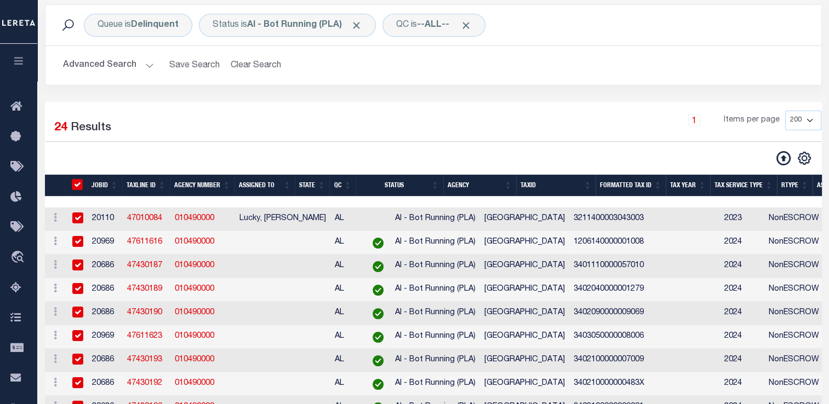
checkbox input "true"
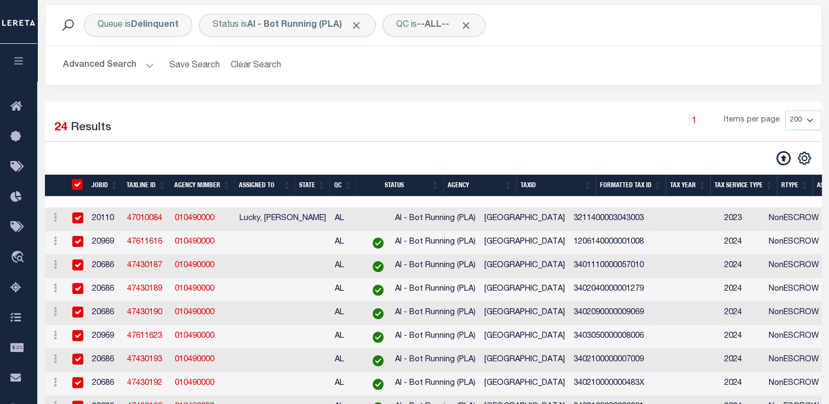
checkbox input "true"
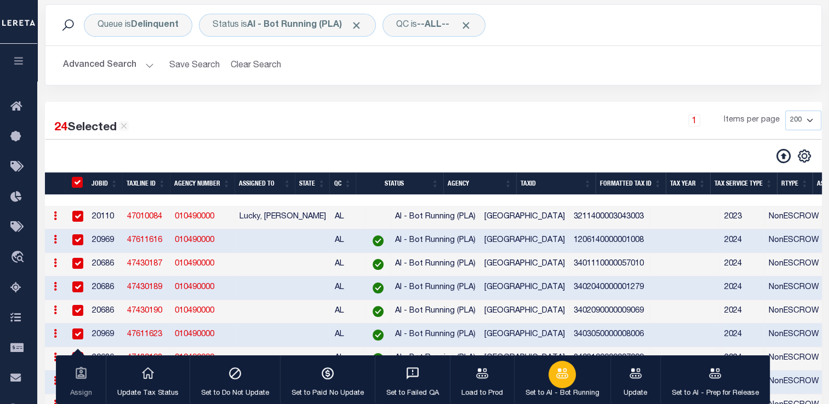
click at [555, 372] on icon "button" at bounding box center [562, 374] width 14 height 14
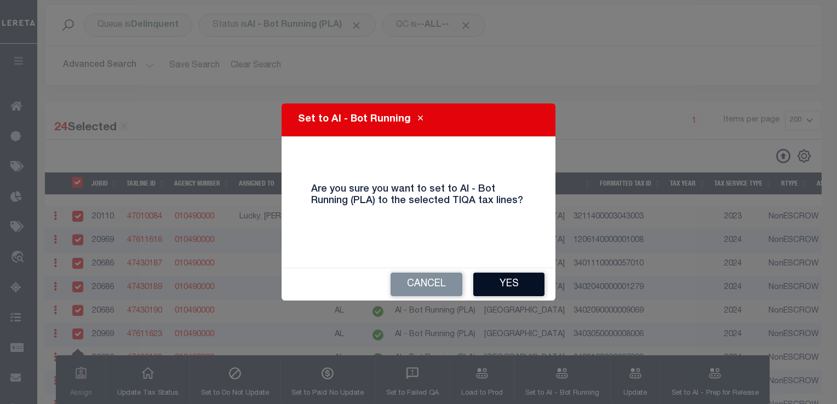
click at [504, 283] on button "Yes" at bounding box center [508, 285] width 71 height 24
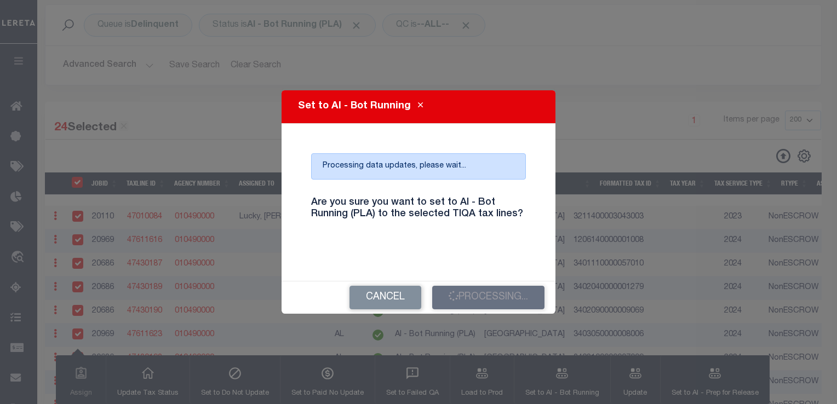
click at [396, 220] on div "Are you sure you want to set to AI - Bot Running (PLA) to the selected TIQA tax…" at bounding box center [418, 216] width 231 height 54
click at [470, 218] on h4 "Are you sure you want to set to AI - Bot Running (PLA) to the selected TIQA tax…" at bounding box center [418, 209] width 231 height 24
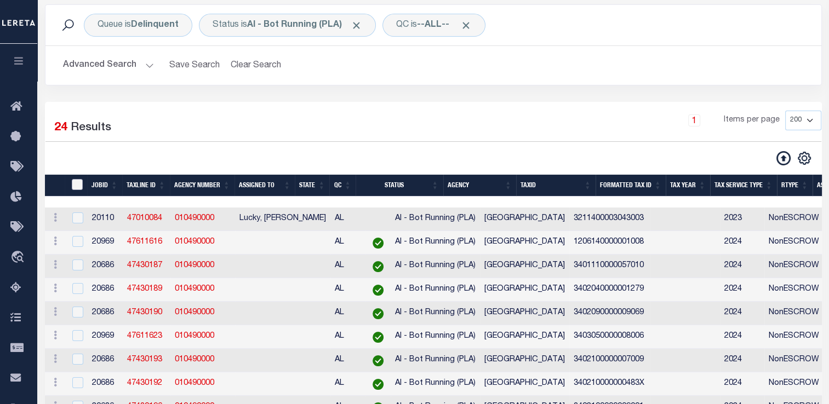
click at [77, 185] on input "TaxID" at bounding box center [77, 184] width 11 height 11
checkbox input "true"
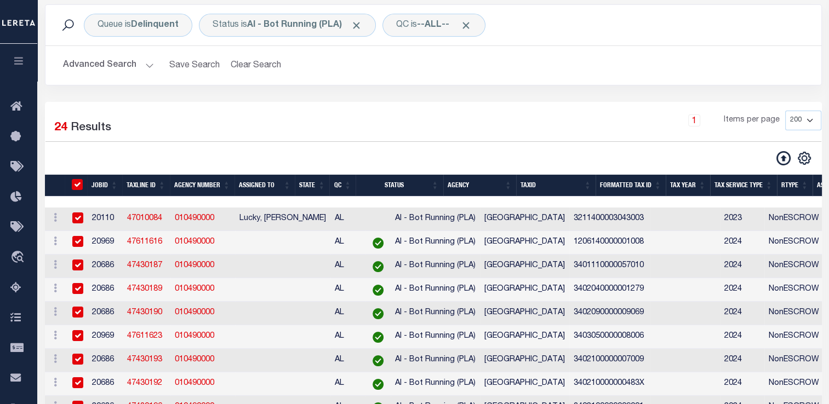
checkbox input "true"
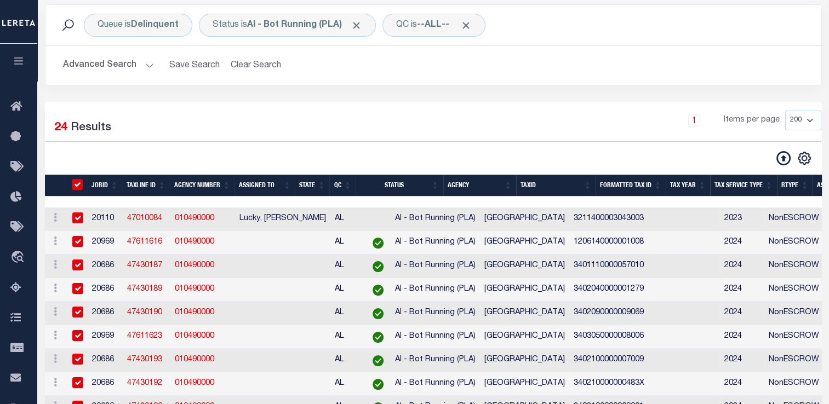
checkbox input "true"
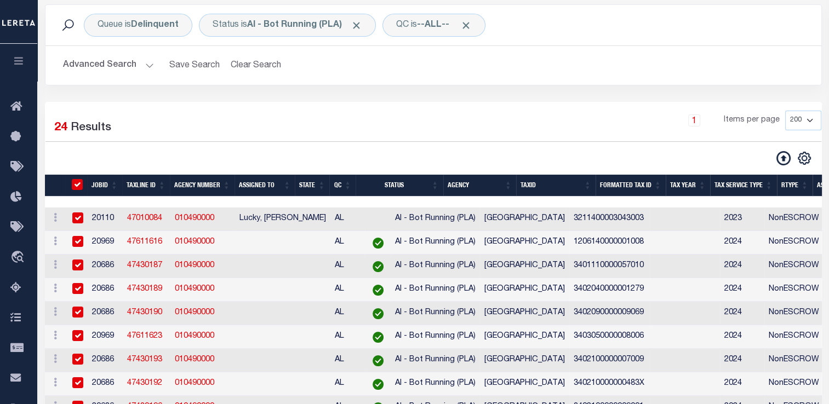
checkbox input "true"
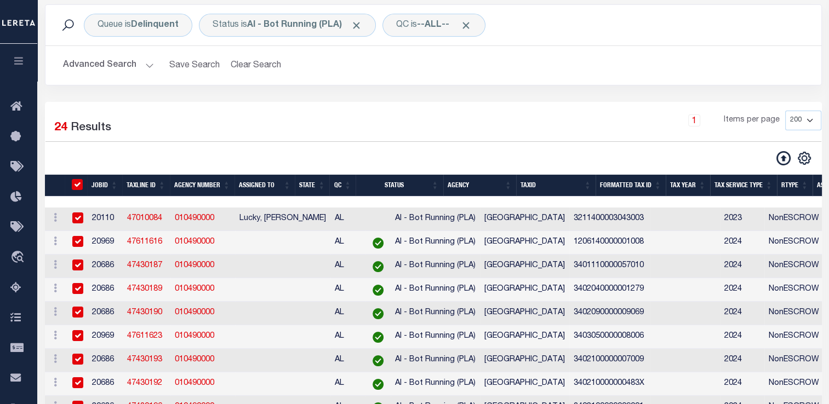
checkbox input "true"
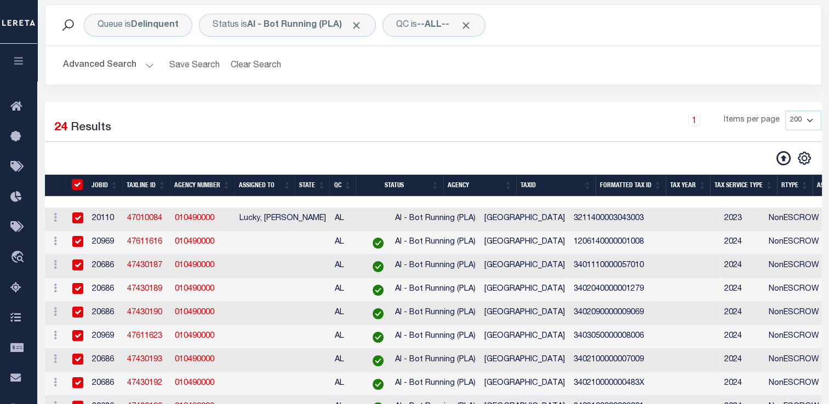
checkbox input "true"
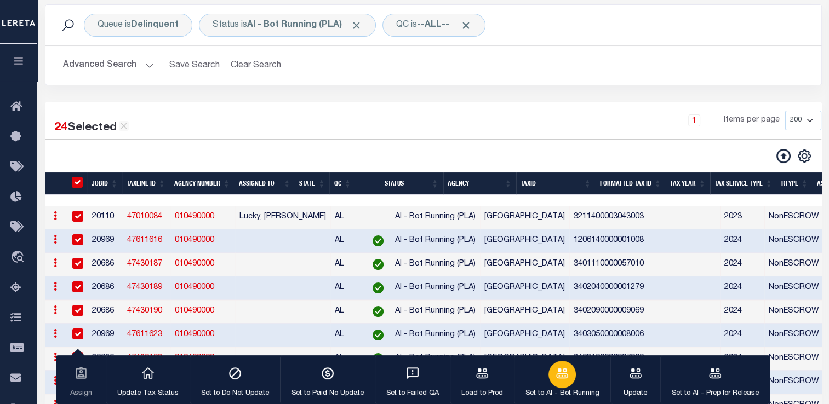
click at [555, 383] on div "button" at bounding box center [562, 374] width 27 height 27
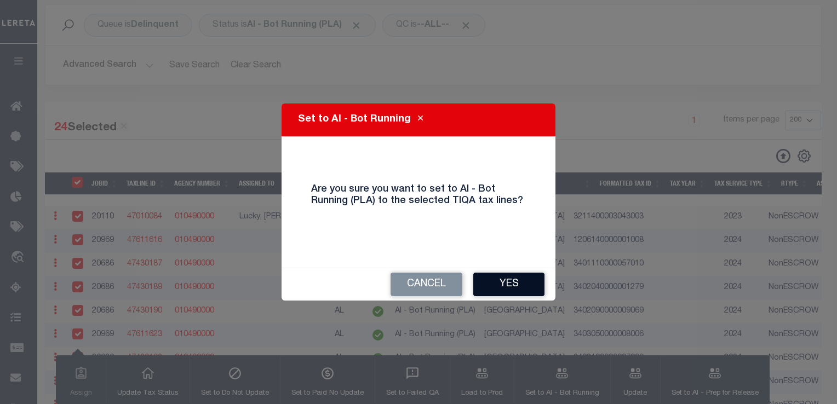
click at [512, 280] on button "Yes" at bounding box center [508, 285] width 71 height 24
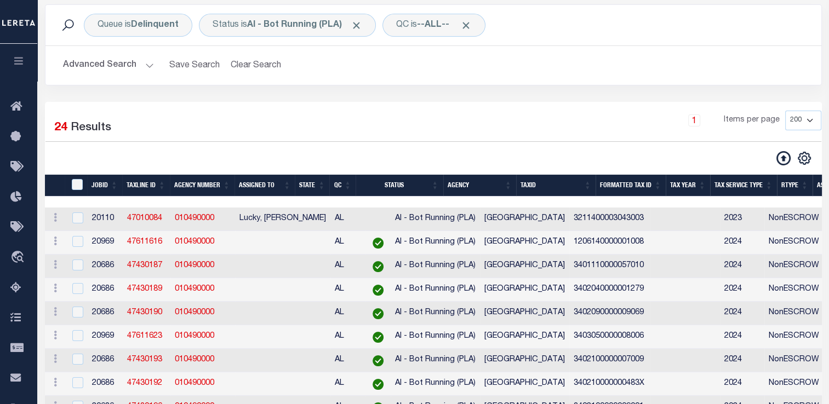
click at [144, 66] on button "Advanced Search" at bounding box center [108, 65] width 91 height 21
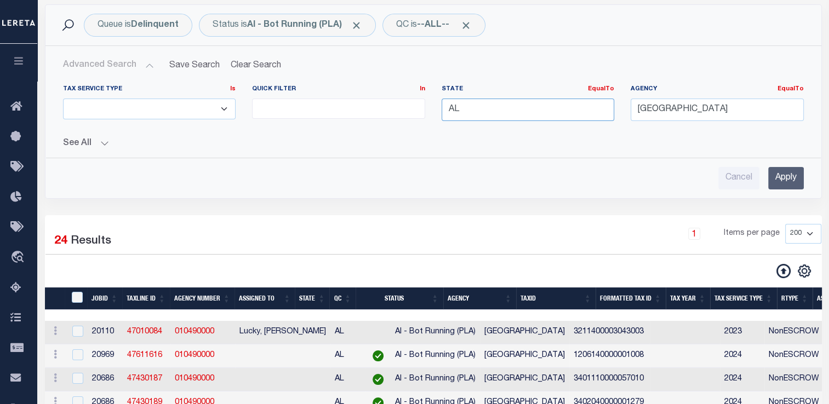
click at [475, 112] on input "AL" at bounding box center [528, 110] width 173 height 22
click at [485, 127] on div "AR" at bounding box center [528, 130] width 172 height 18
type input "AR"
drag, startPoint x: 740, startPoint y: 112, endPoint x: 434, endPoint y: 87, distance: 307.4
click at [434, 87] on div "Tax Service Type Is Is Contains ESCROW NonESCROW Quick Filter In In View Only L…" at bounding box center [433, 107] width 757 height 45
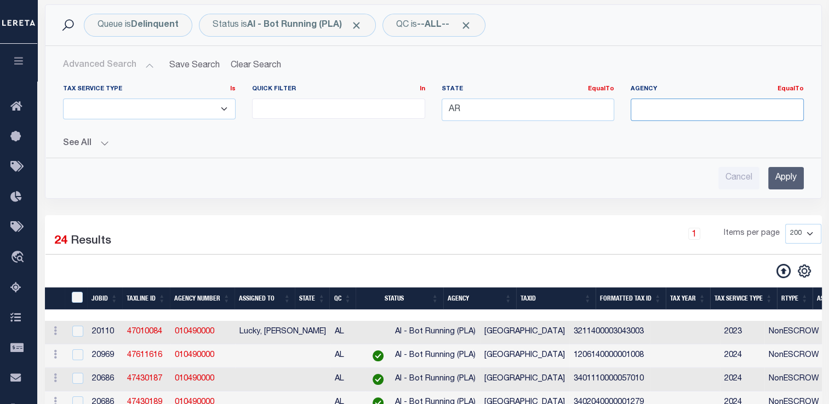
type input "[GEOGRAPHIC_DATA]"
drag, startPoint x: 723, startPoint y: 115, endPoint x: 555, endPoint y: 122, distance: 168.4
click at [555, 122] on div "Tax Service Type Is Is Contains ESCROW NonESCROW Quick Filter In In View Only L…" at bounding box center [433, 107] width 757 height 45
click at [587, 176] on div "Cancel Apply" at bounding box center [433, 178] width 741 height 22
click at [782, 176] on input "Apply" at bounding box center [786, 178] width 36 height 22
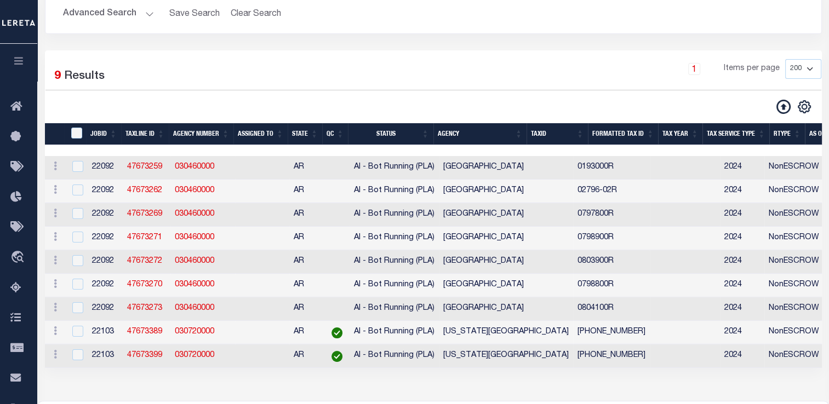
scroll to position [129, 0]
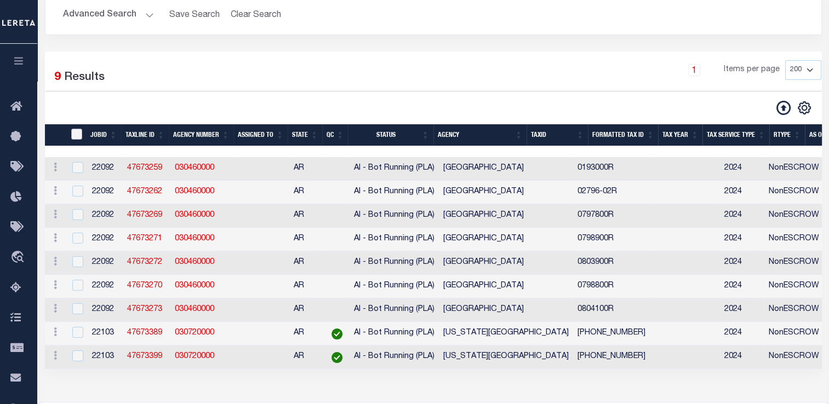
click at [76, 136] on input "TaxID" at bounding box center [76, 134] width 11 height 11
checkbox input "true"
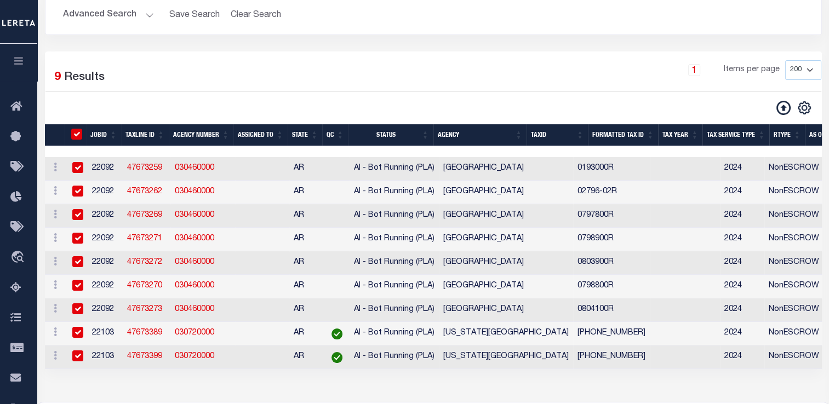
checkbox input "true"
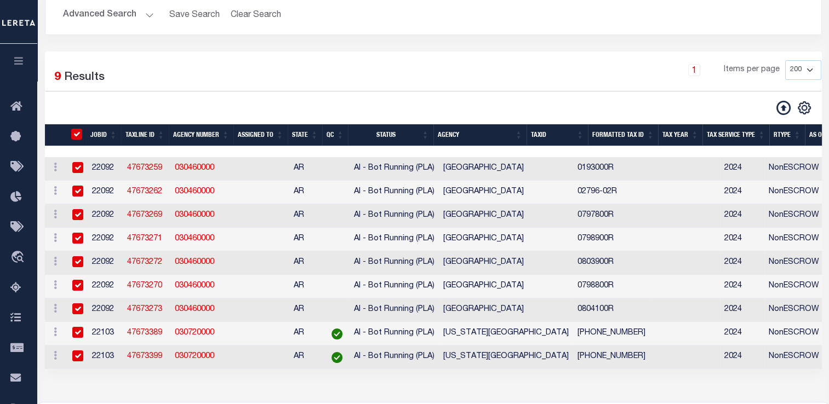
checkbox input "true"
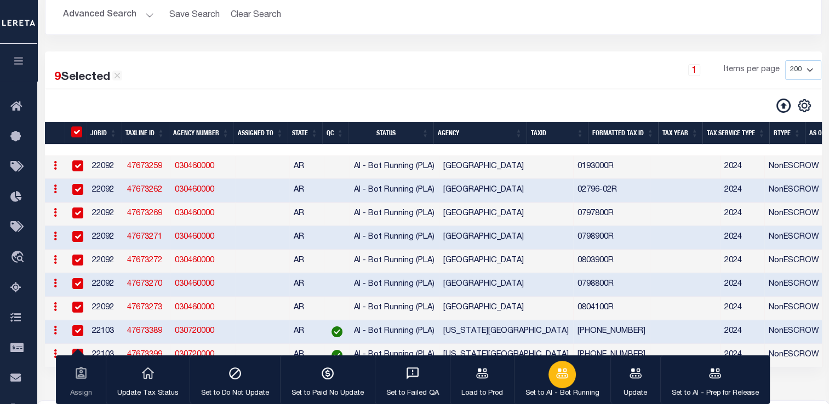
click at [563, 378] on icon "button" at bounding box center [562, 374] width 14 height 14
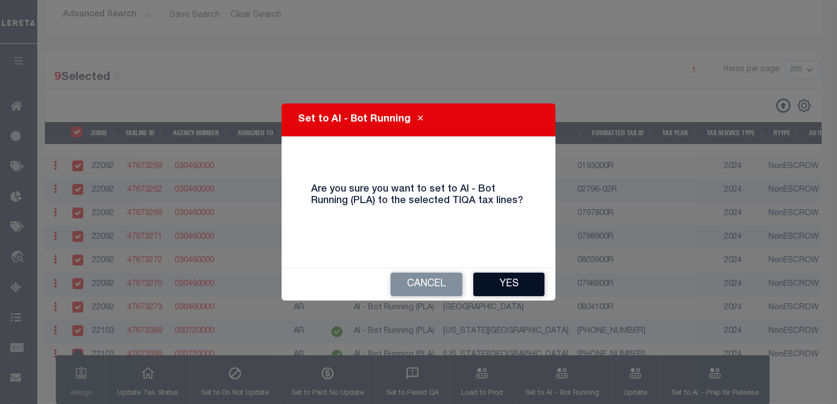
click at [516, 286] on button "Yes" at bounding box center [508, 285] width 71 height 24
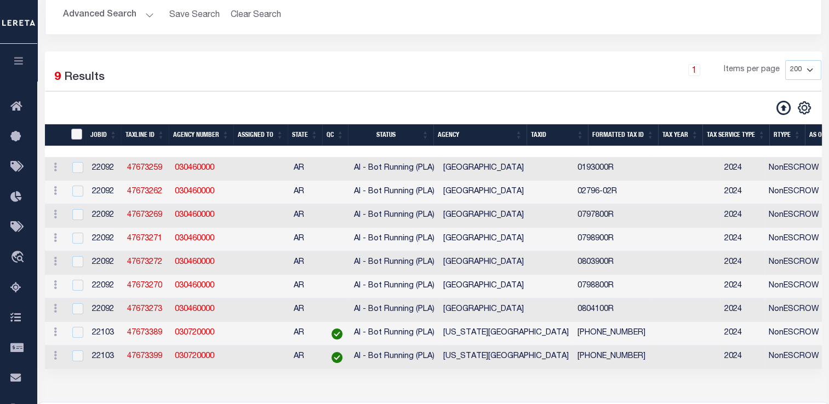
click at [78, 133] on input "TaxID" at bounding box center [76, 134] width 11 height 11
checkbox input "true"
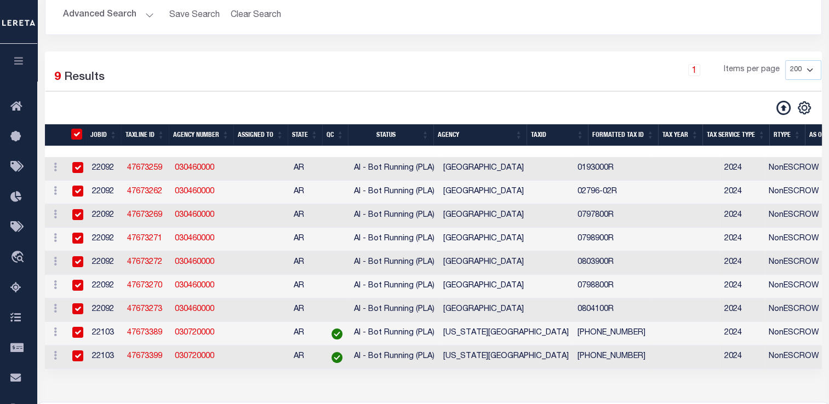
checkbox input "true"
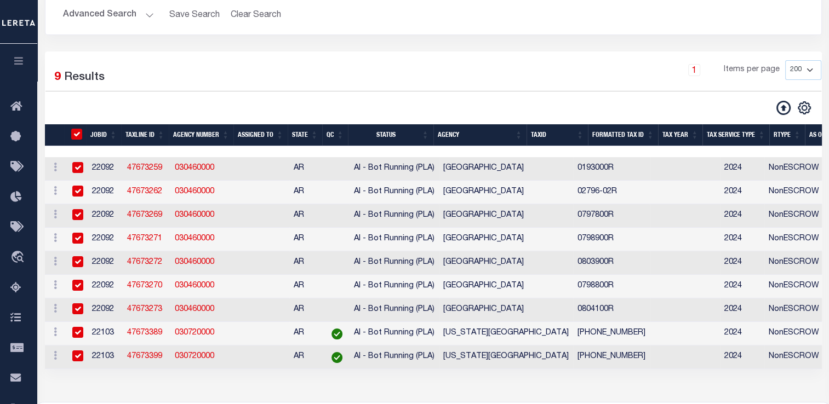
checkbox input "true"
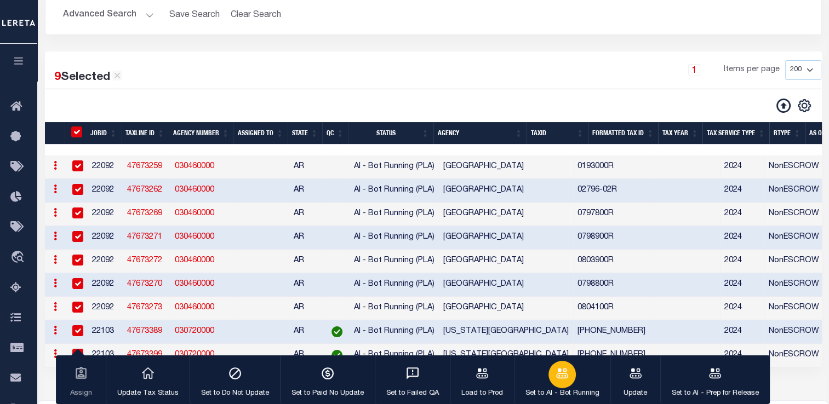
click at [564, 370] on icon "button" at bounding box center [562, 374] width 14 height 14
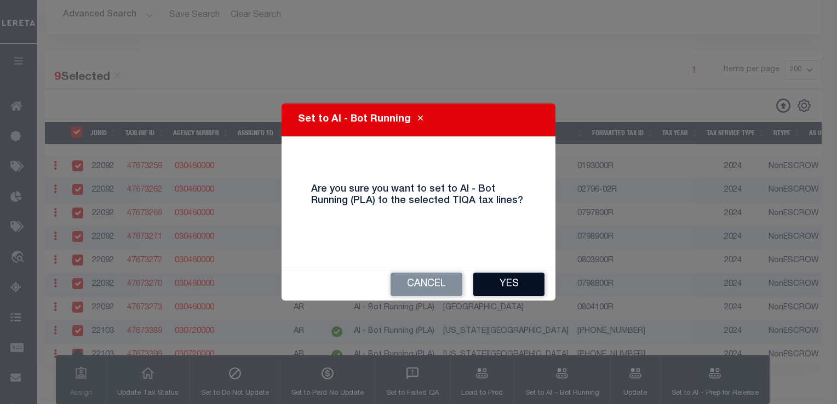
click at [504, 284] on button "Yes" at bounding box center [508, 285] width 71 height 24
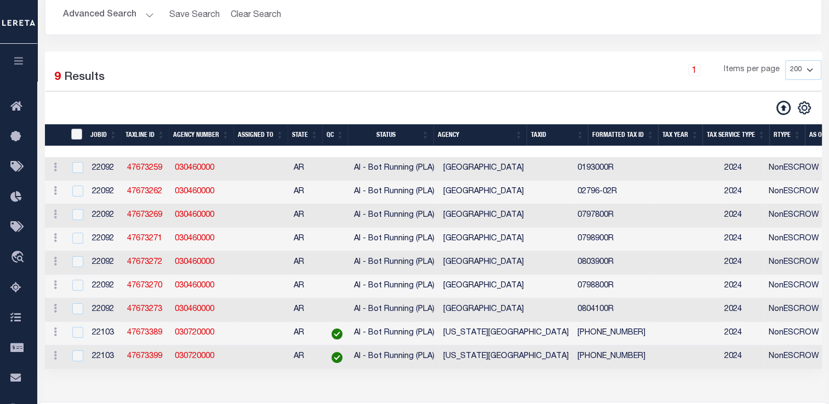
click at [81, 134] on input "TaxID" at bounding box center [76, 134] width 11 height 11
checkbox input "true"
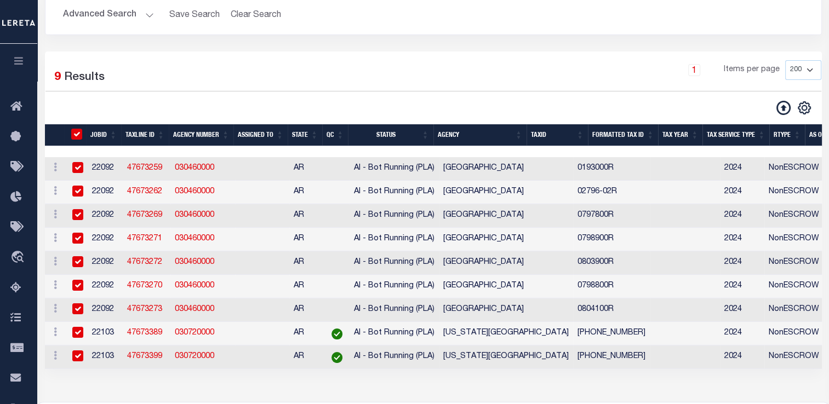
checkbox input "true"
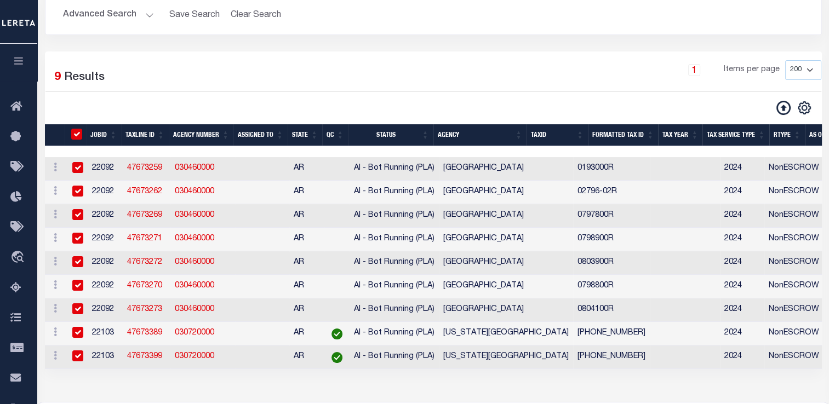
checkbox input "true"
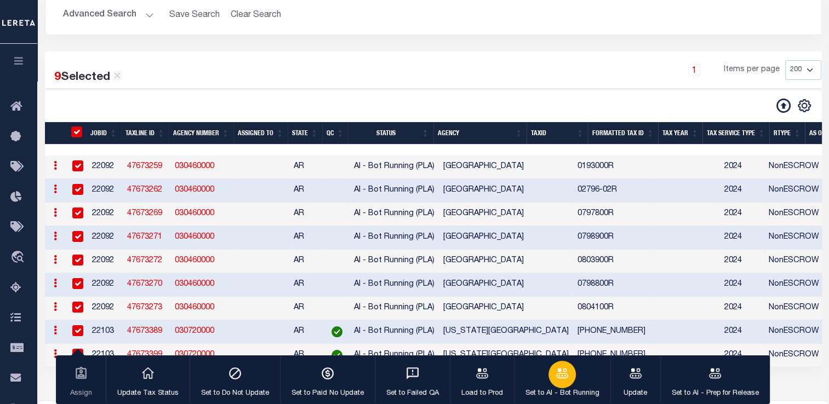
click at [570, 374] on div "button" at bounding box center [562, 374] width 27 height 27
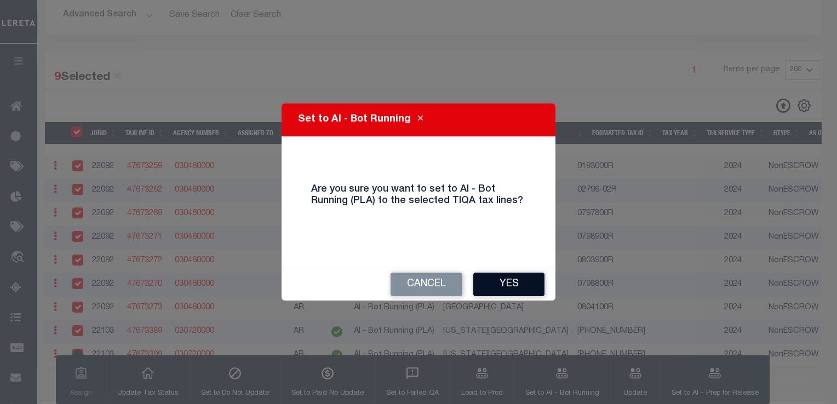
click at [514, 280] on button "Yes" at bounding box center [508, 285] width 71 height 24
